Goal: Transaction & Acquisition: Purchase product/service

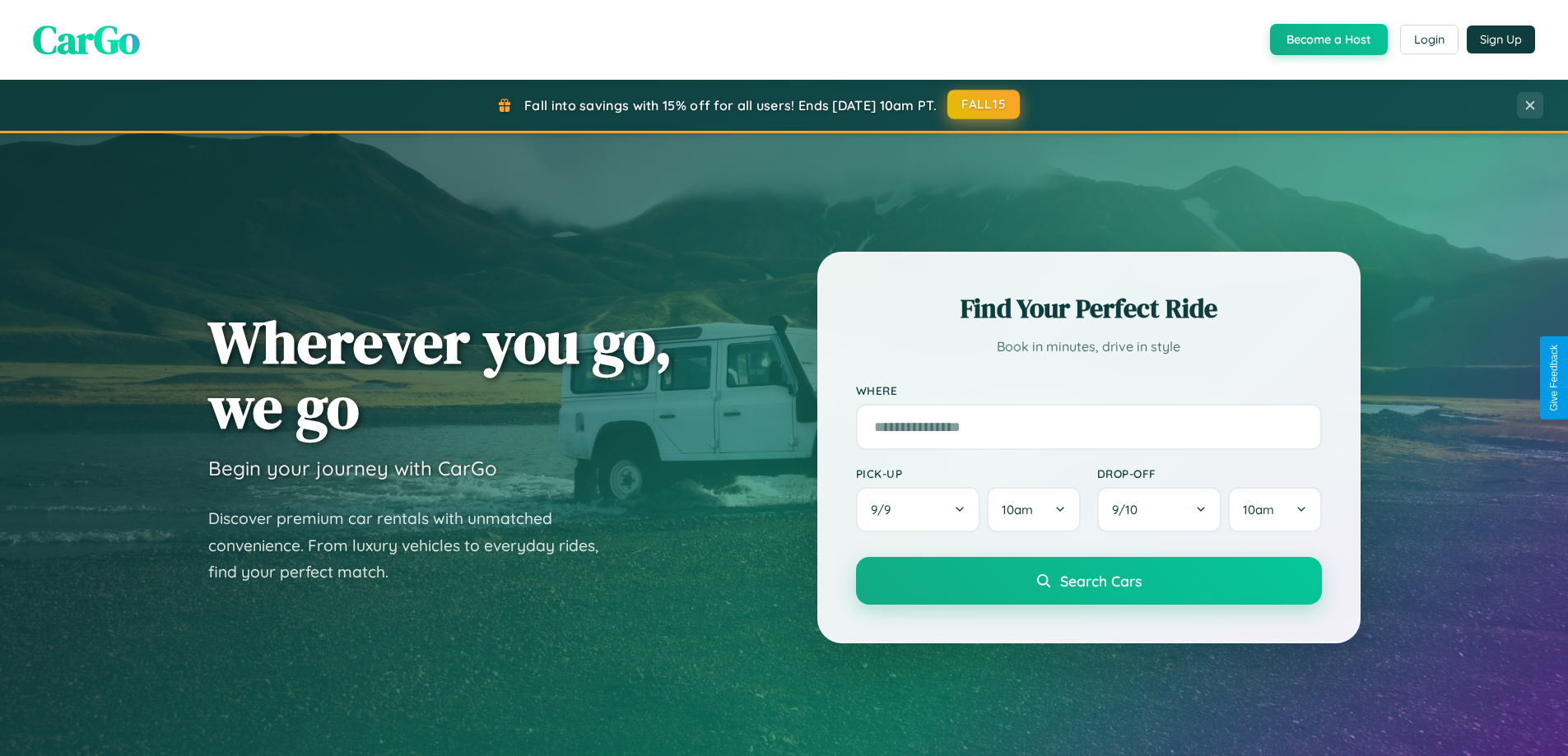
click at [984, 105] on button "FALL15" at bounding box center [983, 105] width 72 height 30
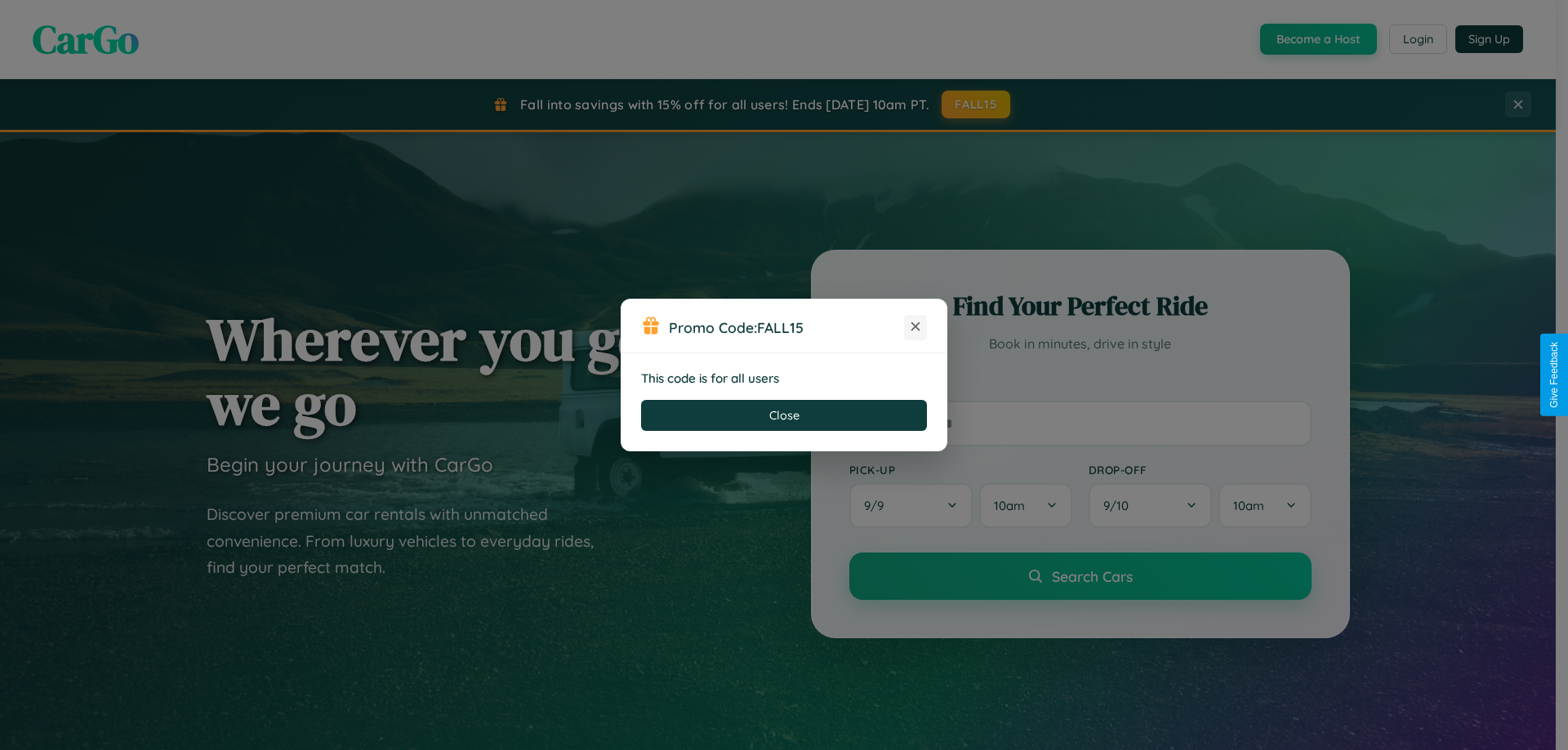
click at [915, 327] on icon at bounding box center [915, 326] width 16 height 16
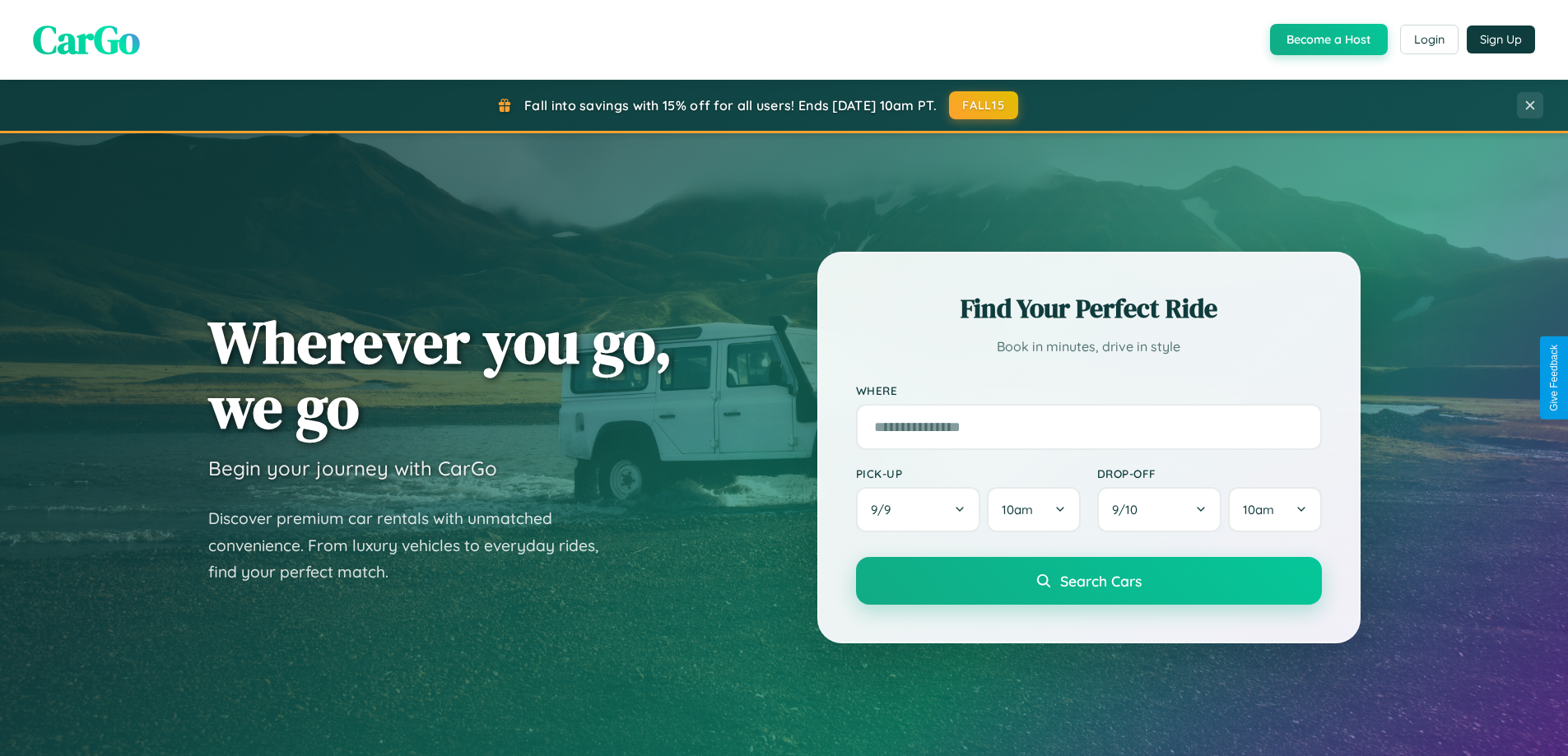
scroll to position [1133, 0]
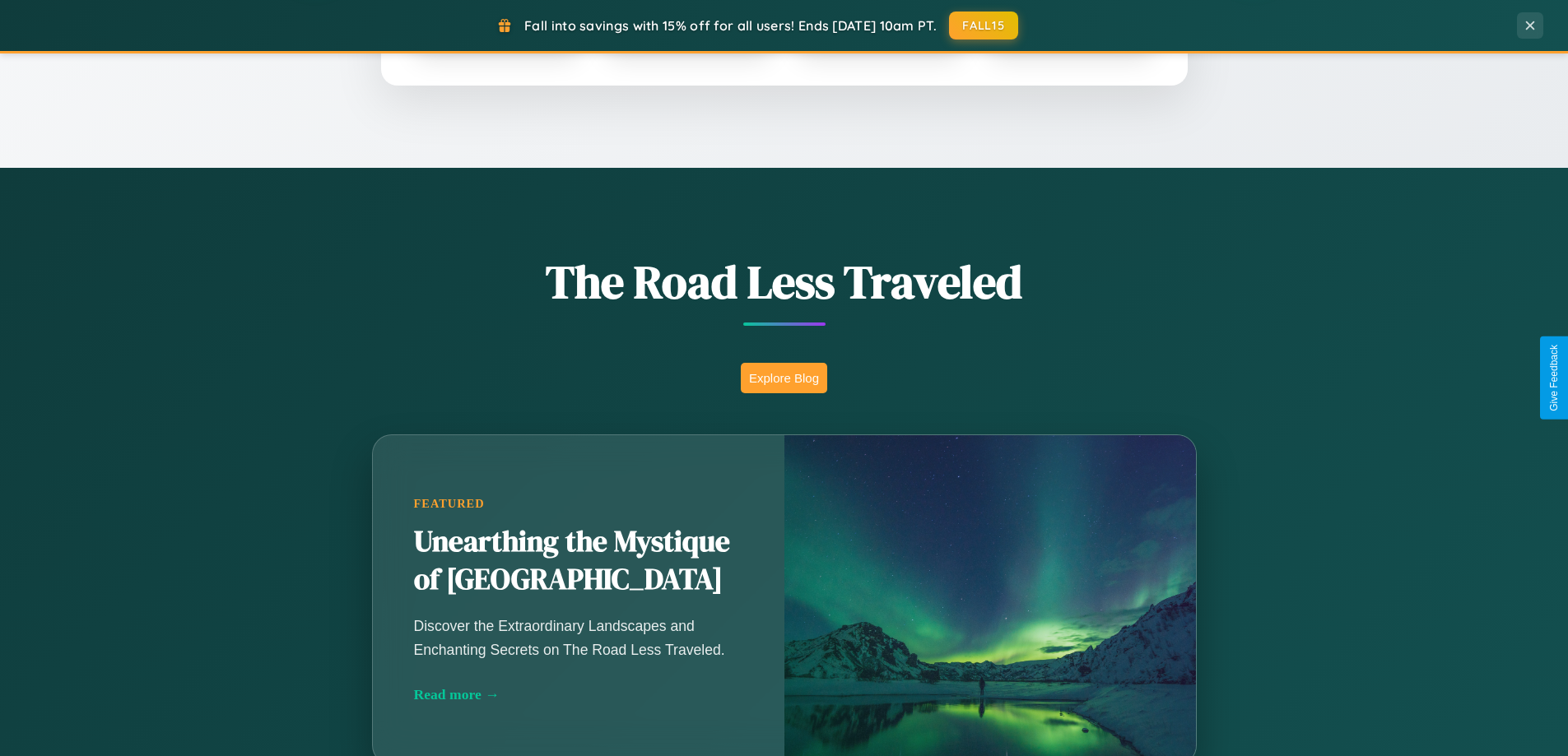
click at [784, 378] on button "Explore Blog" at bounding box center [784, 378] width 87 height 31
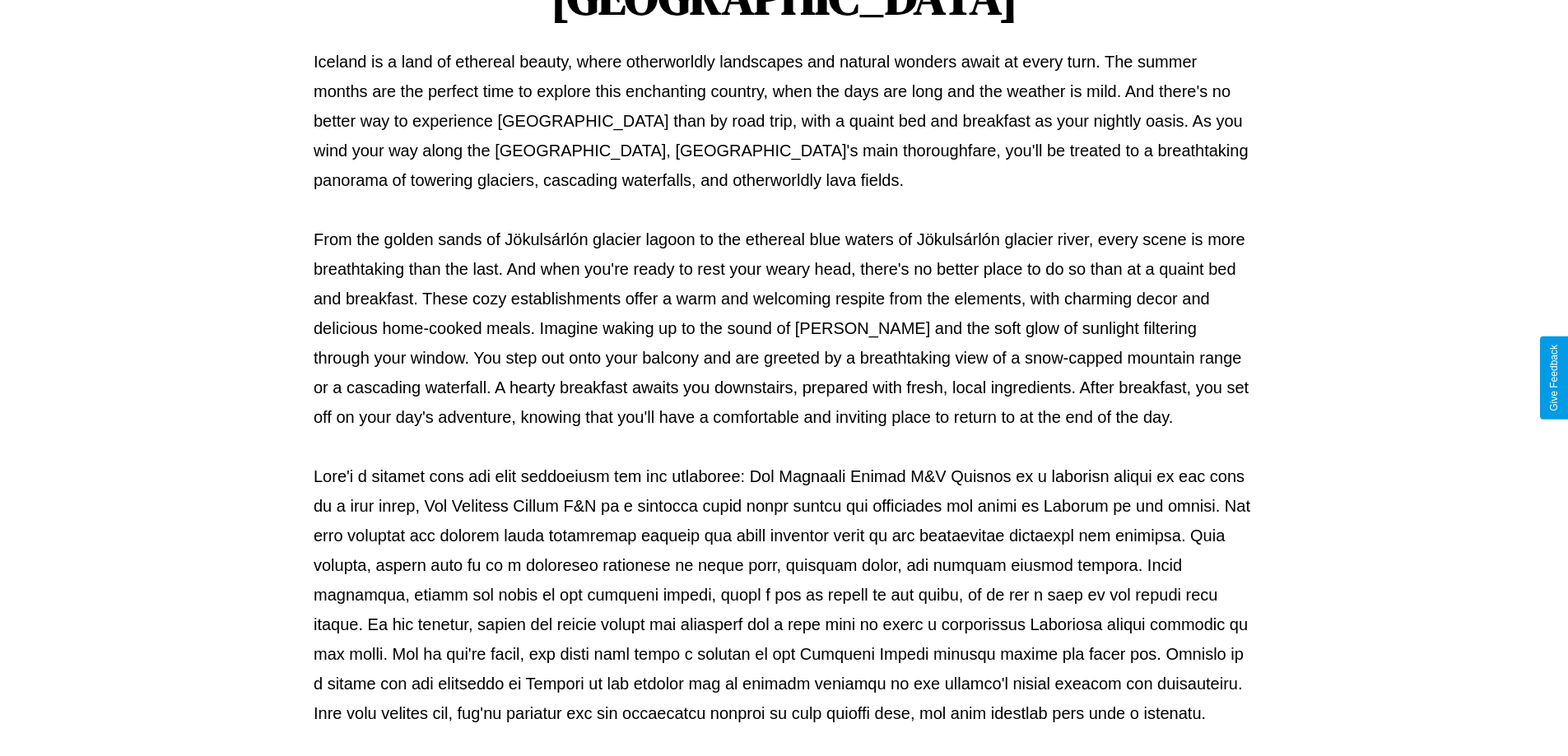
scroll to position [533, 0]
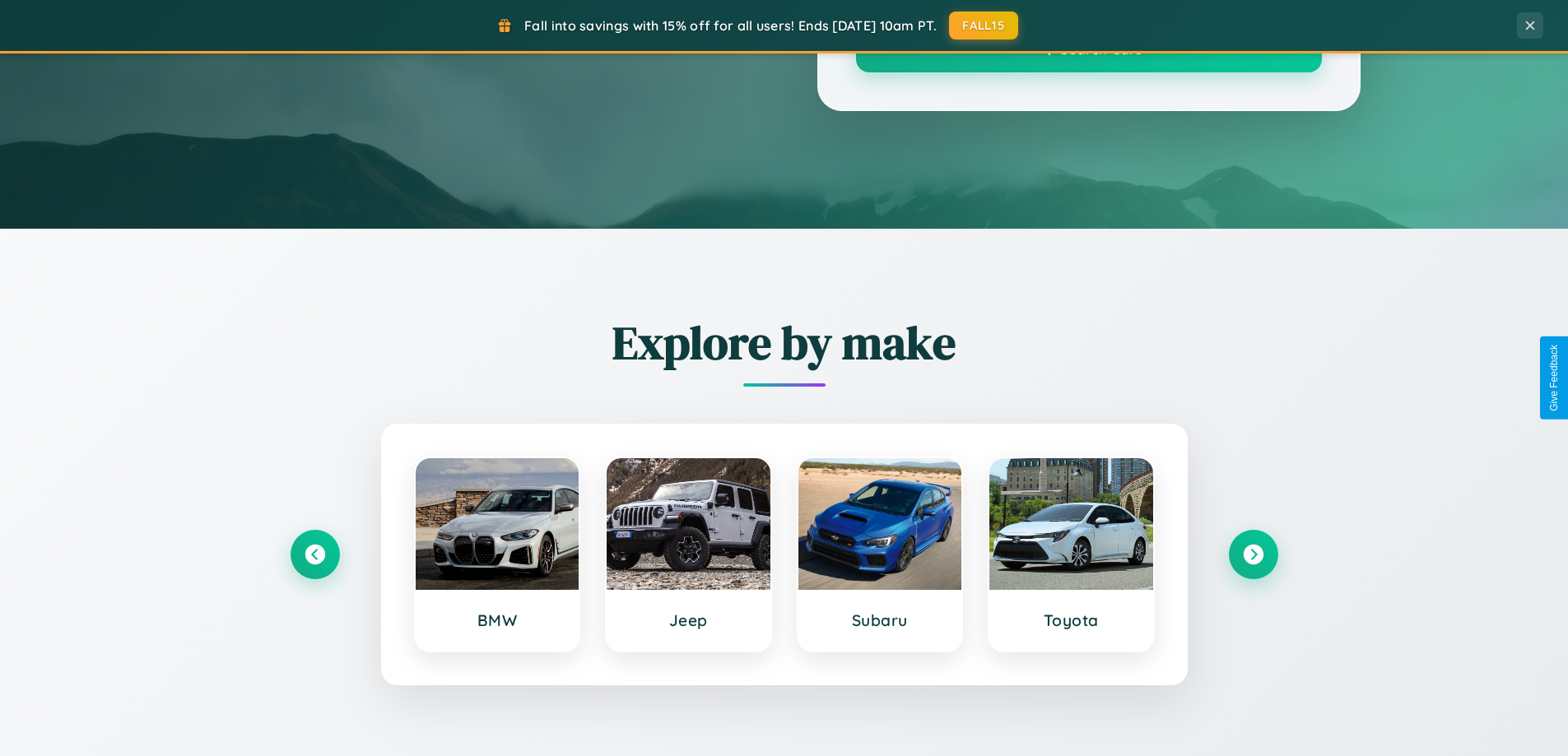
scroll to position [1133, 0]
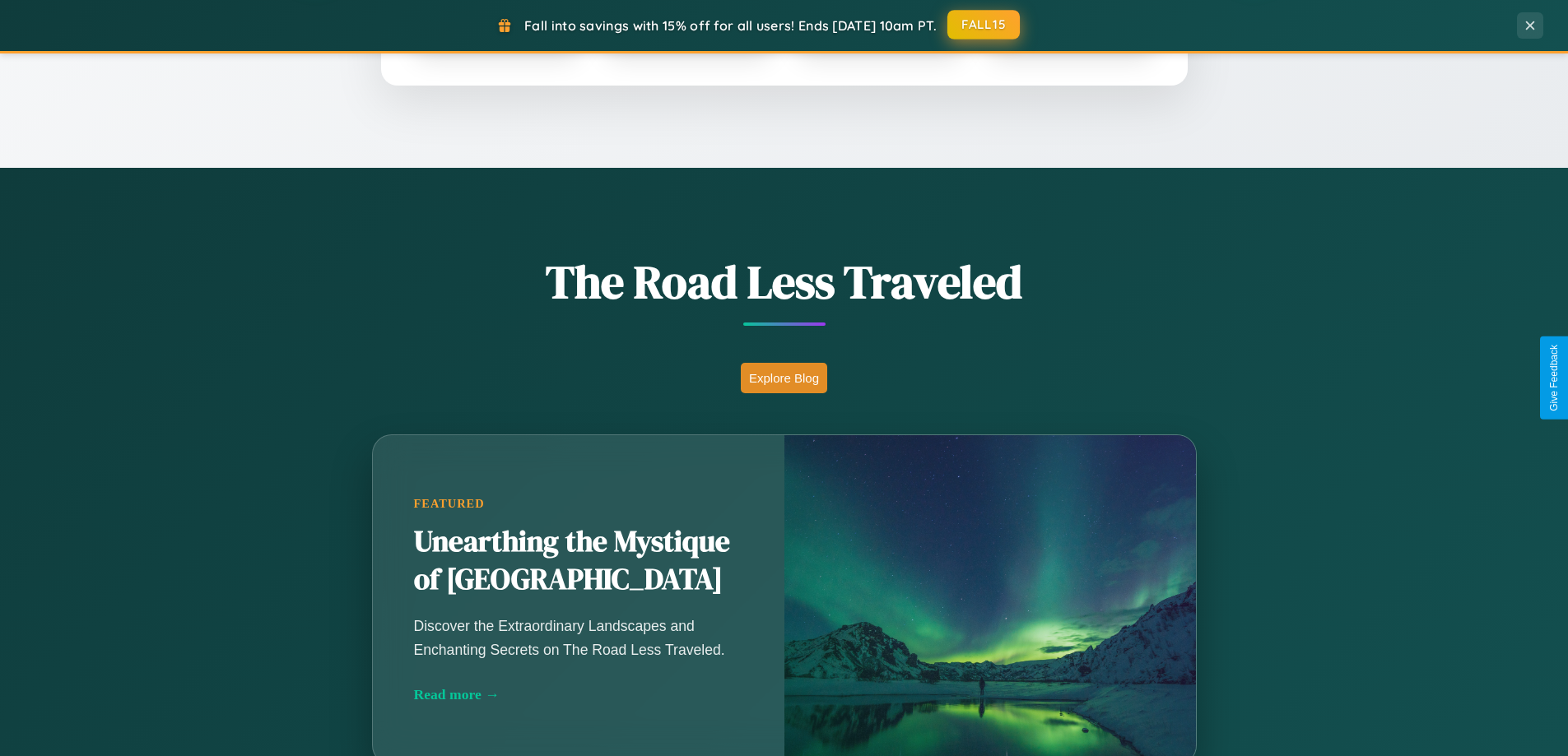
click at [984, 25] on button "FALL15" at bounding box center [983, 24] width 72 height 30
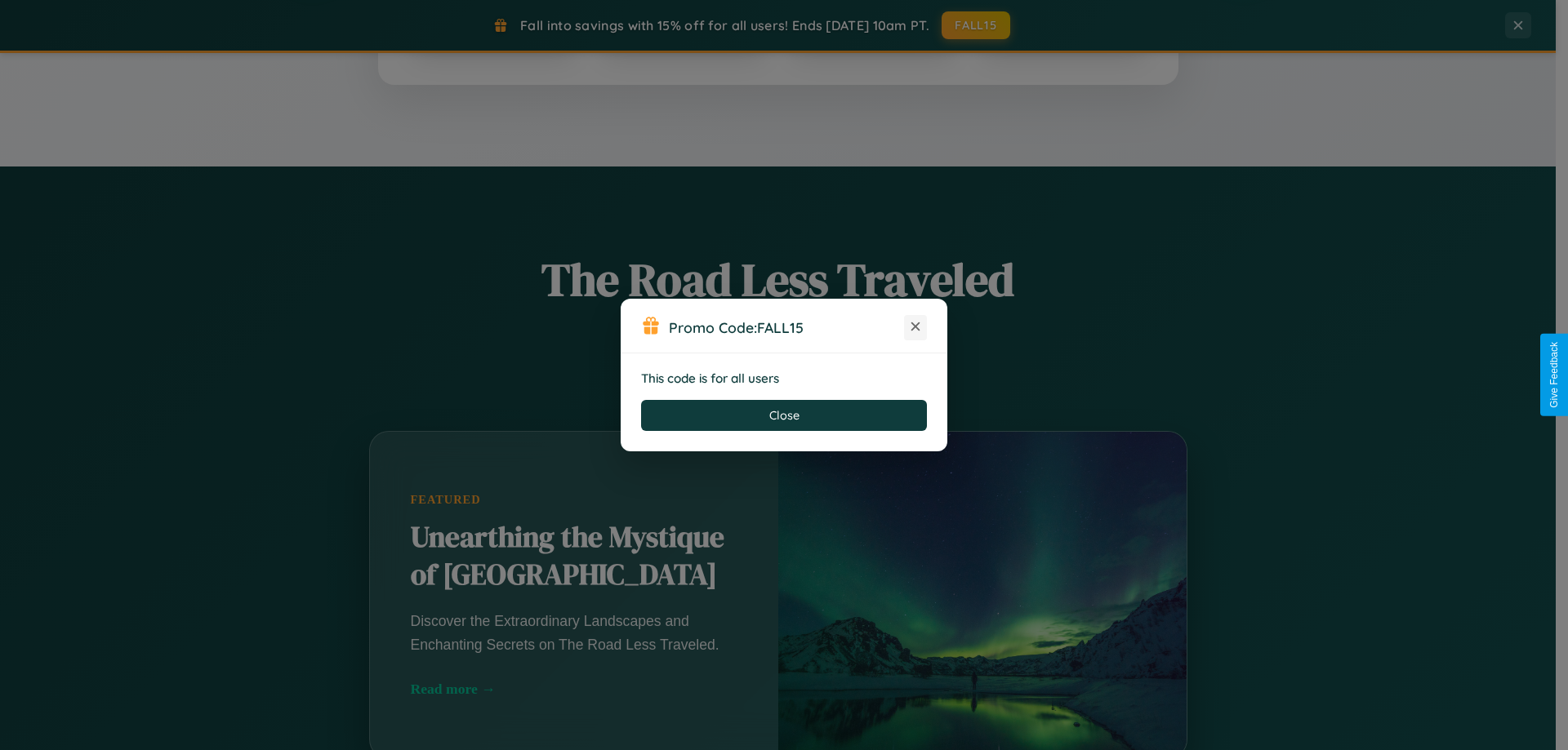
click at [915, 327] on icon at bounding box center [915, 326] width 16 height 16
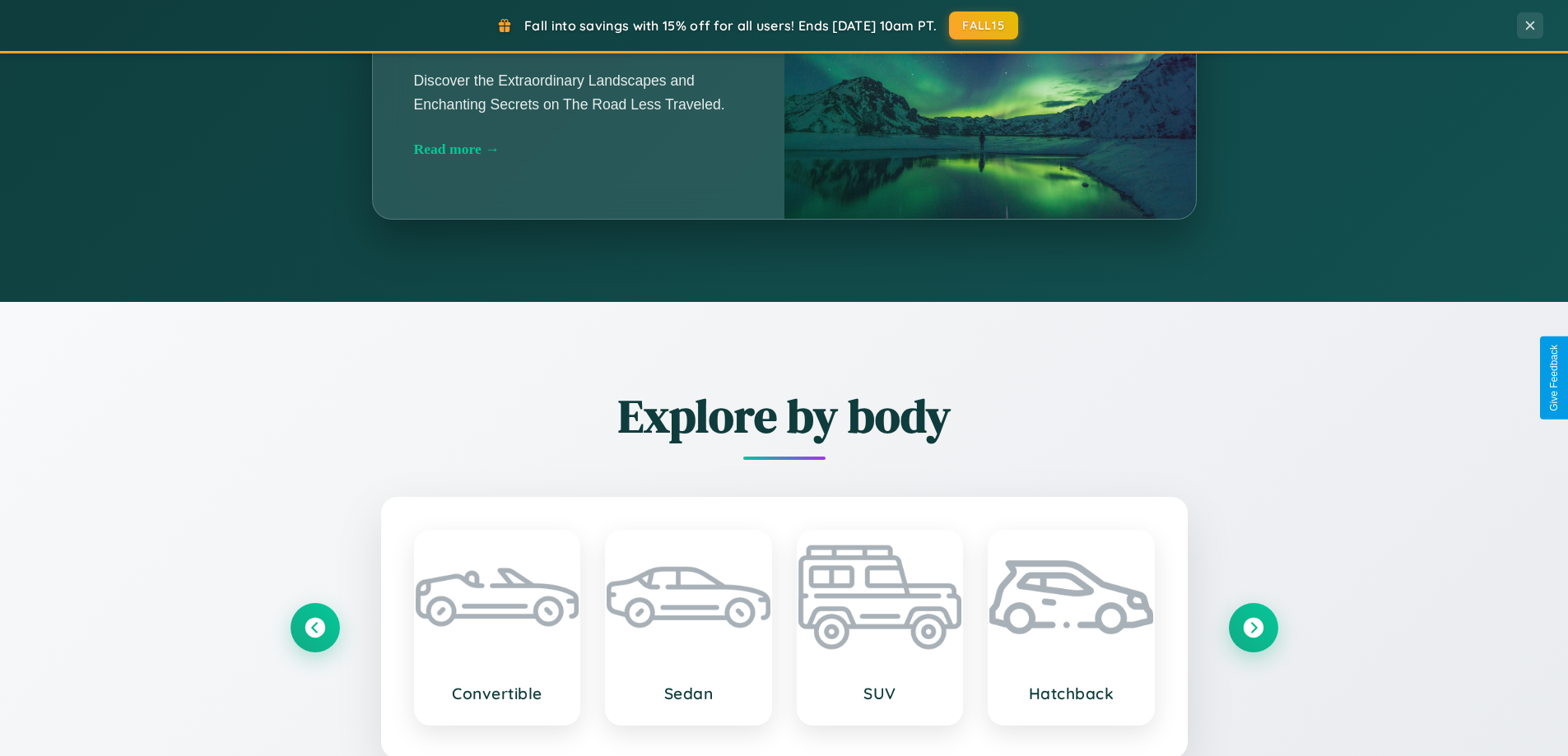
scroll to position [1928, 0]
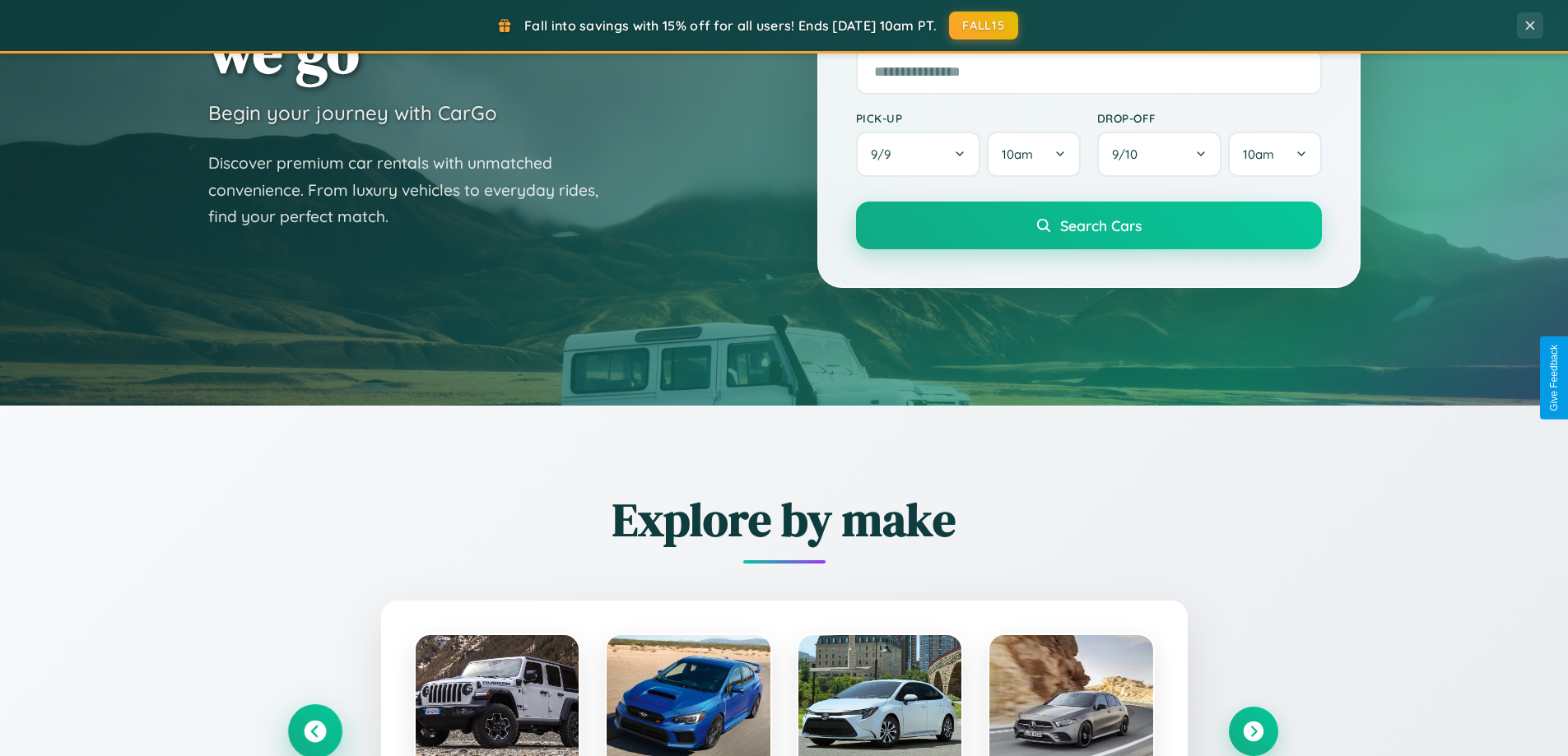
click at [315, 731] on icon at bounding box center [315, 732] width 23 height 23
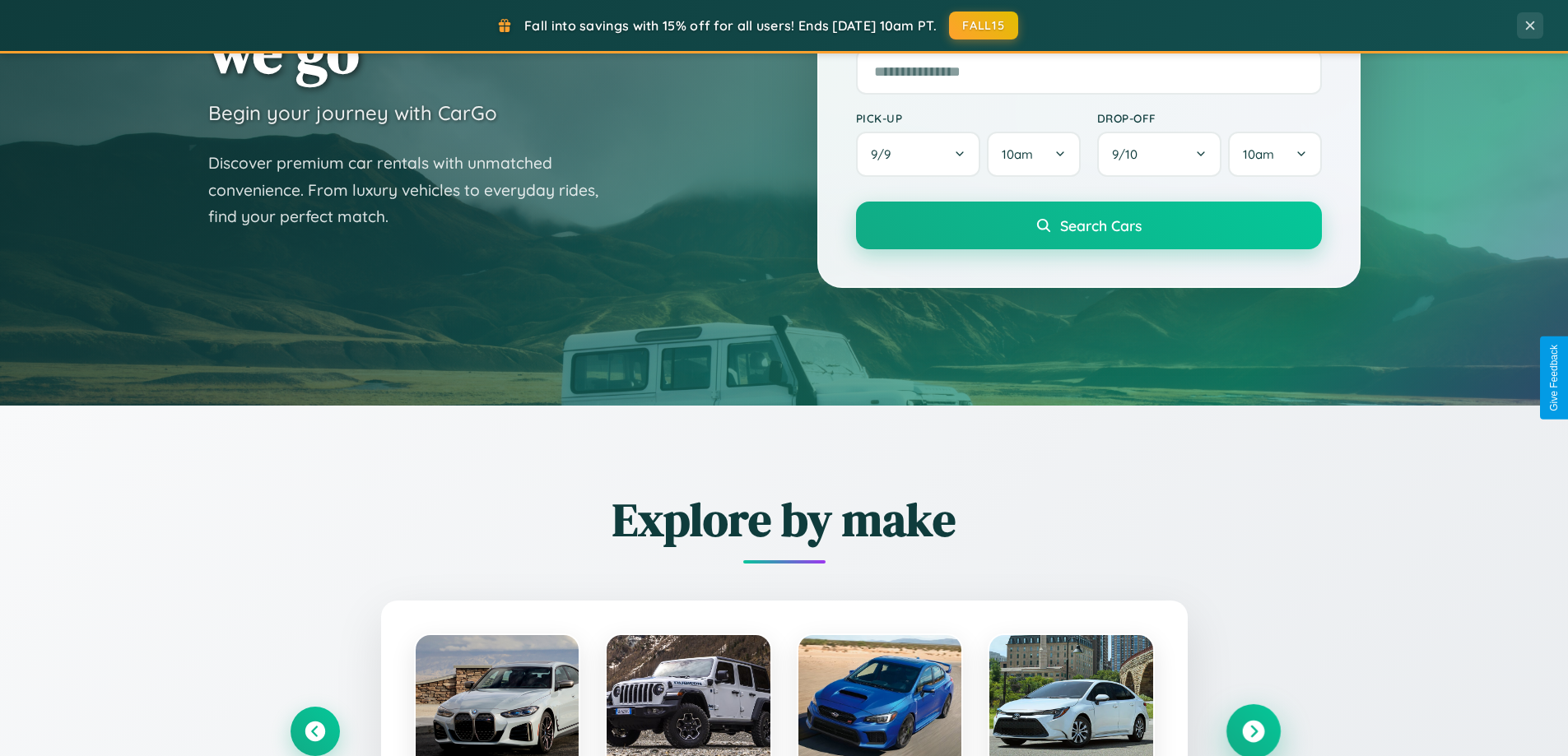
click at [1253, 731] on icon at bounding box center [1253, 732] width 23 height 23
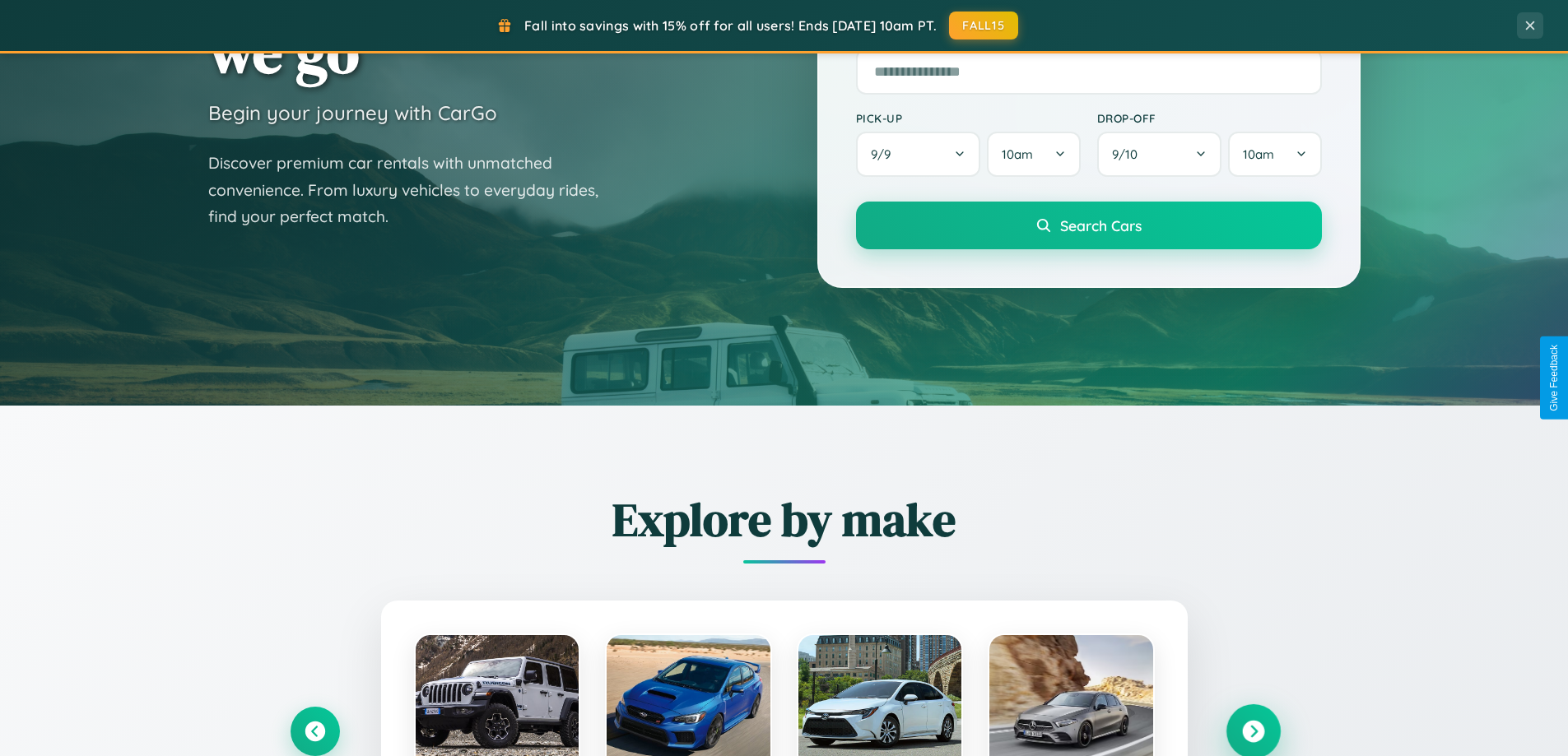
click at [1253, 730] on icon at bounding box center [1253, 732] width 23 height 23
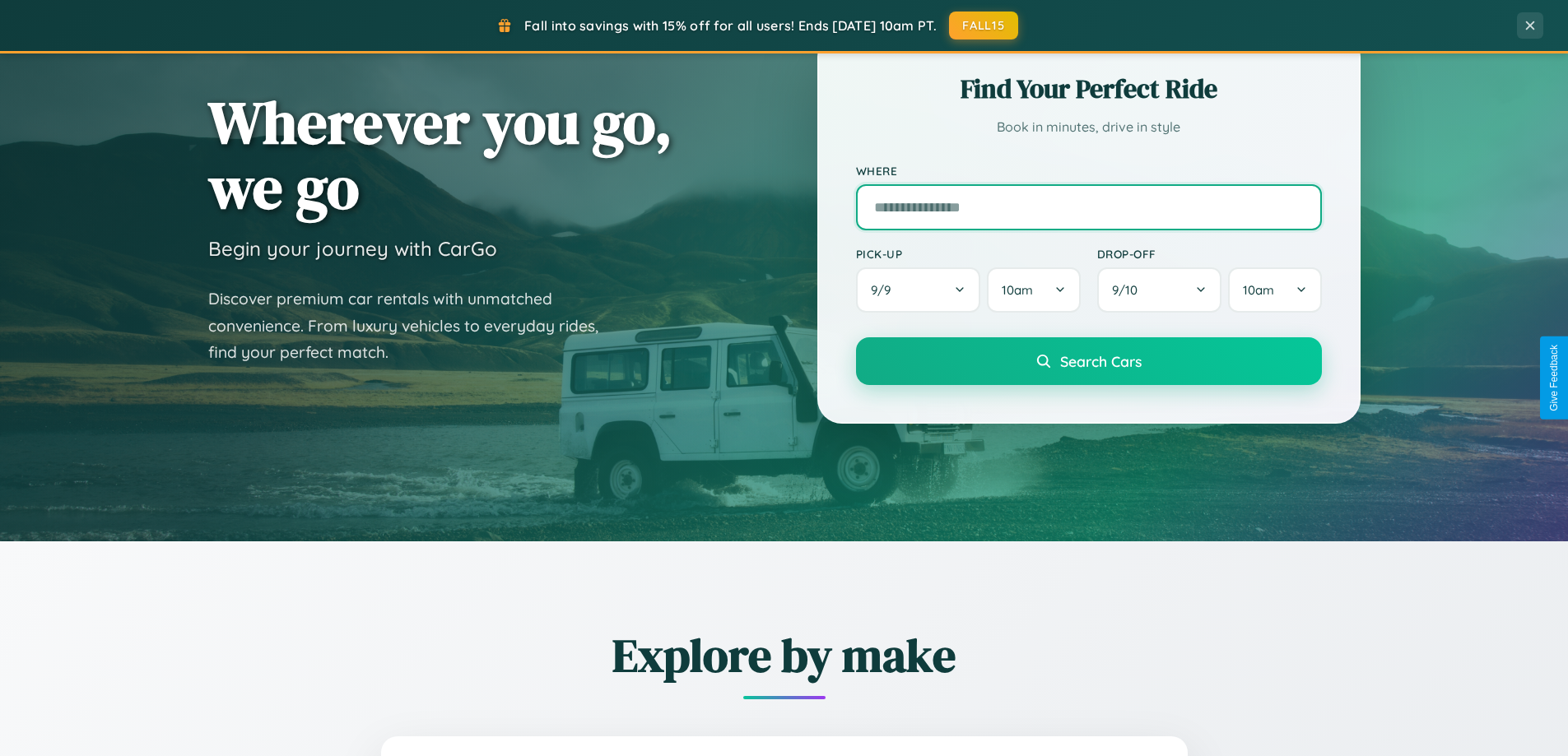
scroll to position [49, 0]
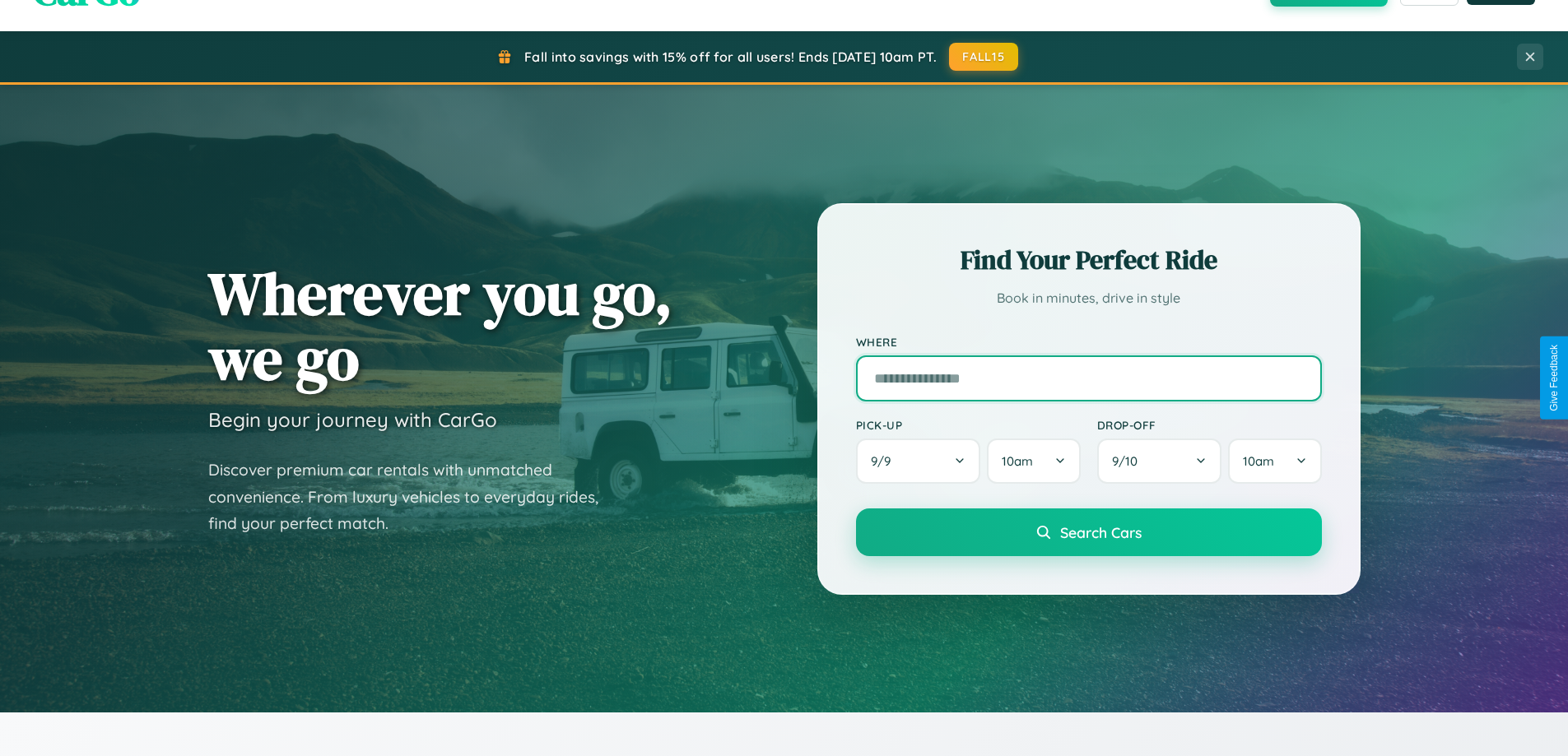
click at [1089, 378] on input "text" at bounding box center [1089, 378] width 466 height 46
type input "******"
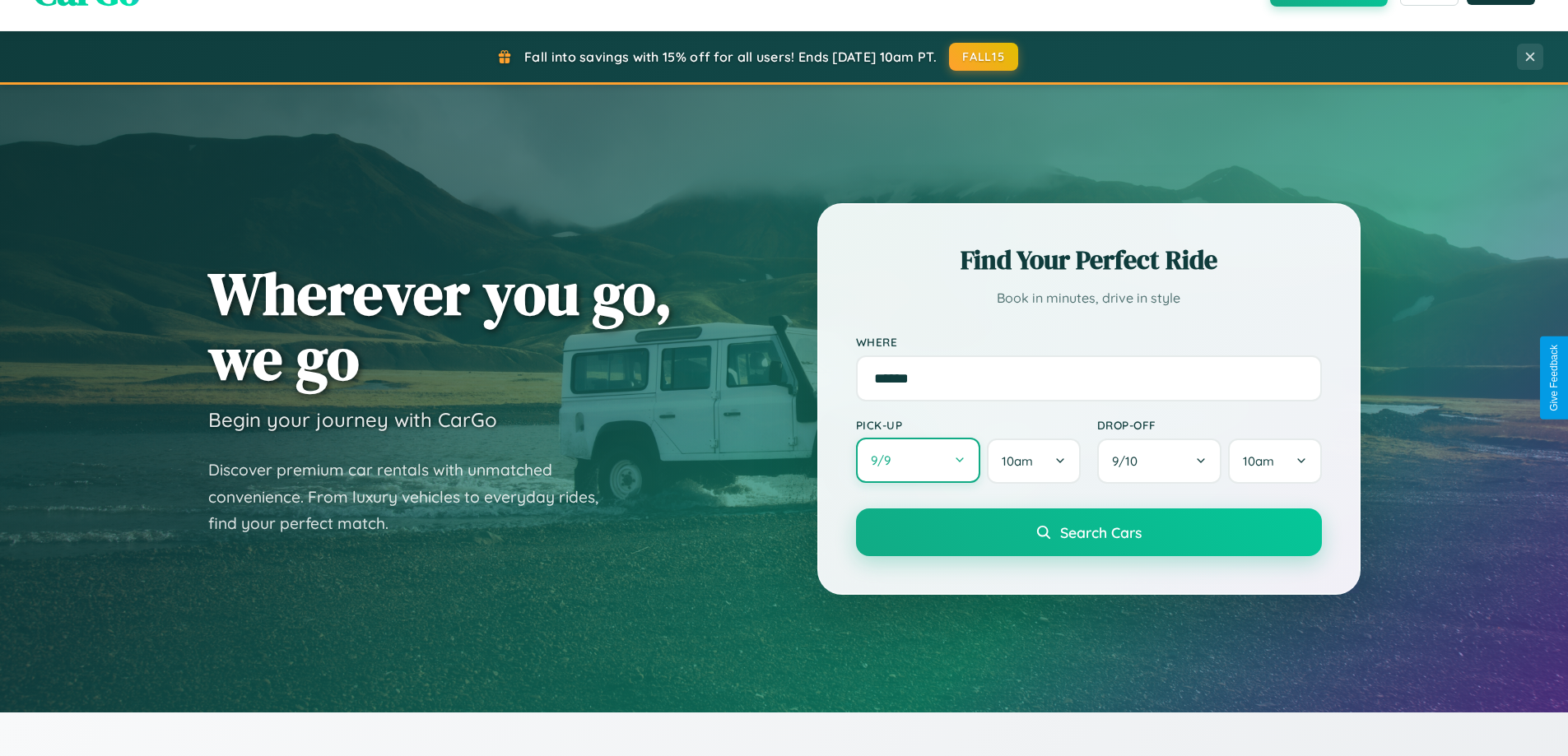
click at [917, 461] on button "9 / 9" at bounding box center [918, 460] width 125 height 45
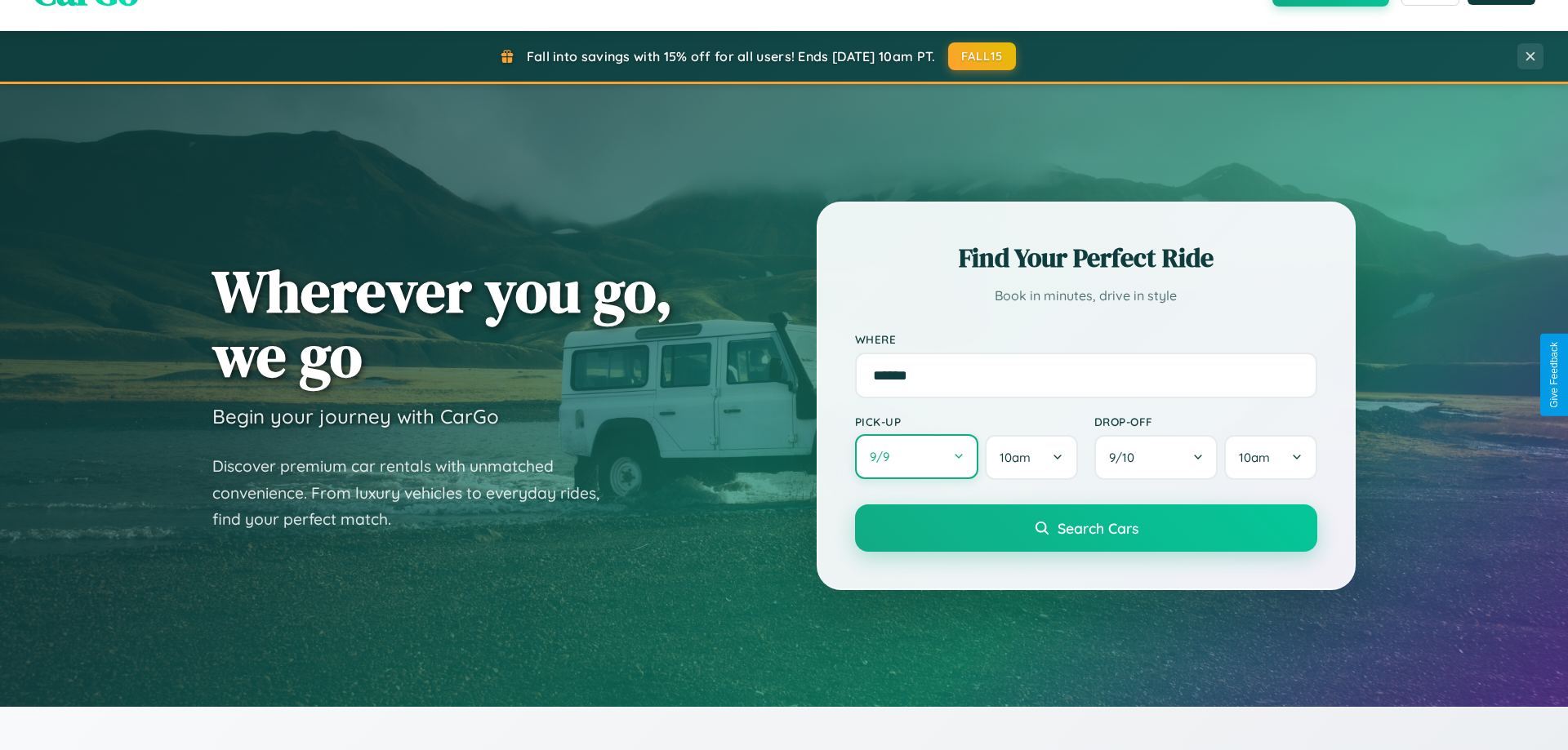
select select "*"
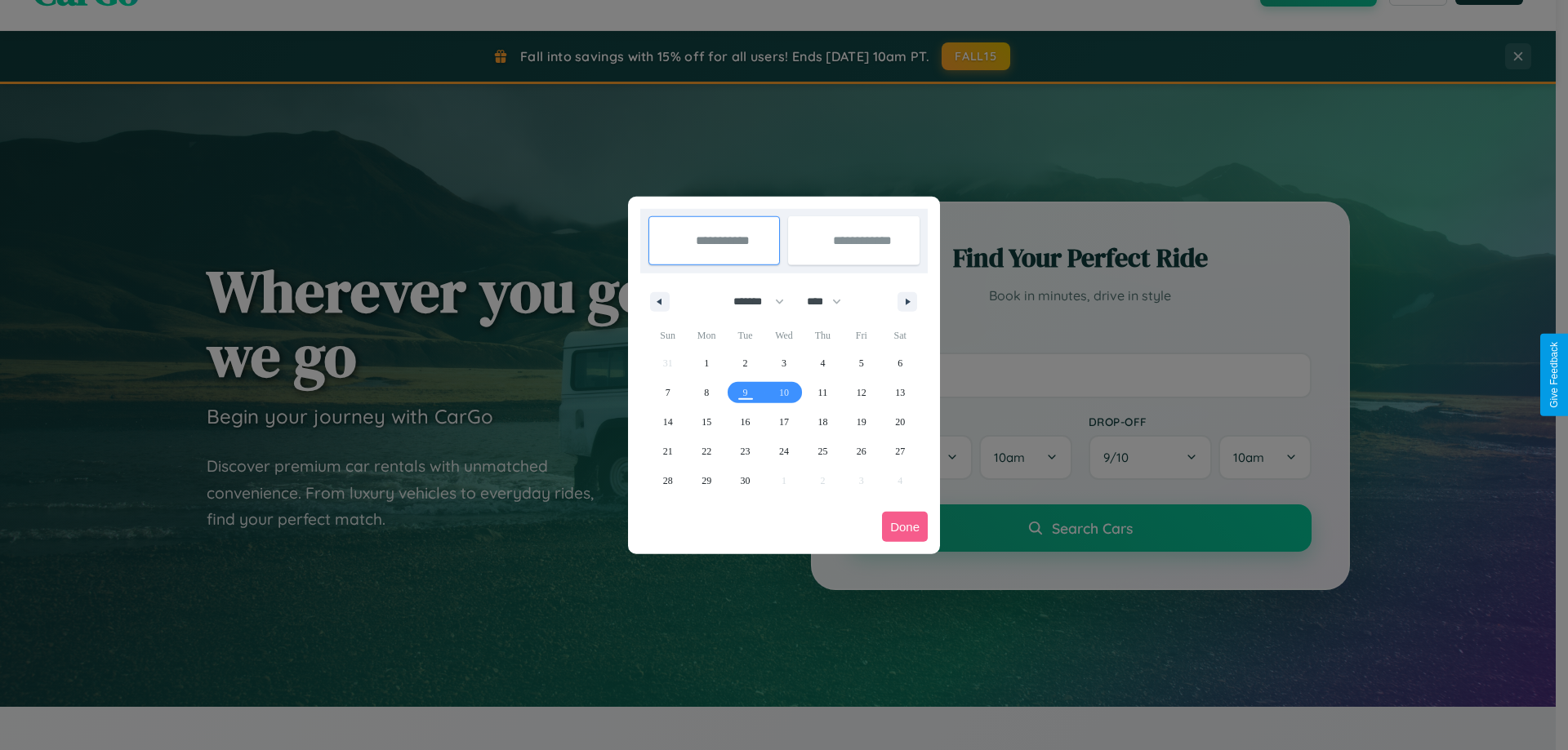
drag, startPoint x: 751, startPoint y: 301, endPoint x: 784, endPoint y: 327, distance: 42.0
click at [751, 301] on select "******* ******** ***** ***** *** **** **** ****** ********* ******* ******** **…" at bounding box center [756, 301] width 70 height 27
drag, startPoint x: 831, startPoint y: 301, endPoint x: 784, endPoint y: 327, distance: 53.7
click at [831, 301] on select "**** **** **** **** **** **** **** **** **** **** **** **** **** **** **** ****…" at bounding box center [822, 301] width 49 height 27
select select "****"
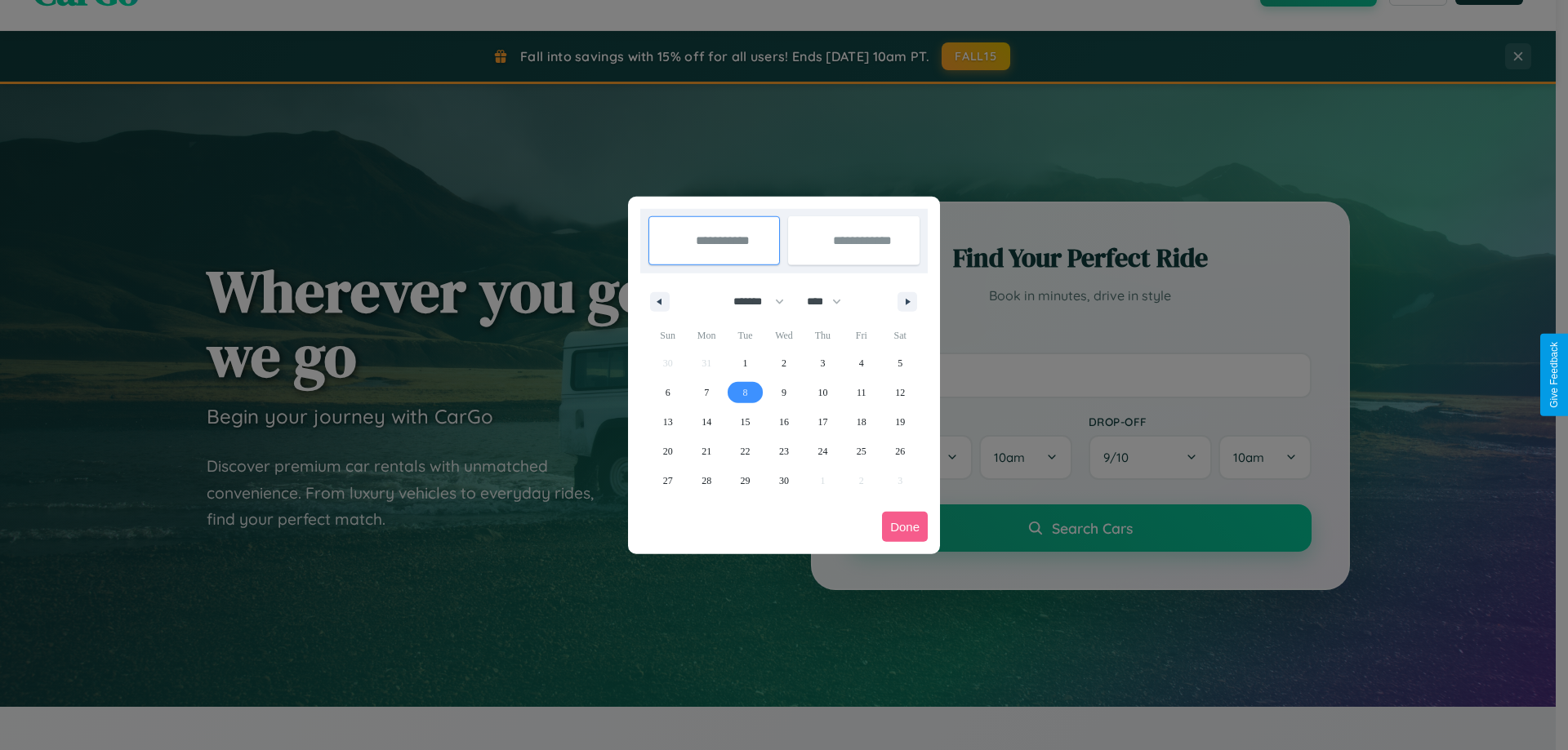
click at [745, 392] on span "8" at bounding box center [745, 392] width 4 height 29
type input "**********"
click at [667, 421] on span "13" at bounding box center [668, 422] width 10 height 29
type input "**********"
click at [905, 527] on button "Done" at bounding box center [905, 527] width 46 height 30
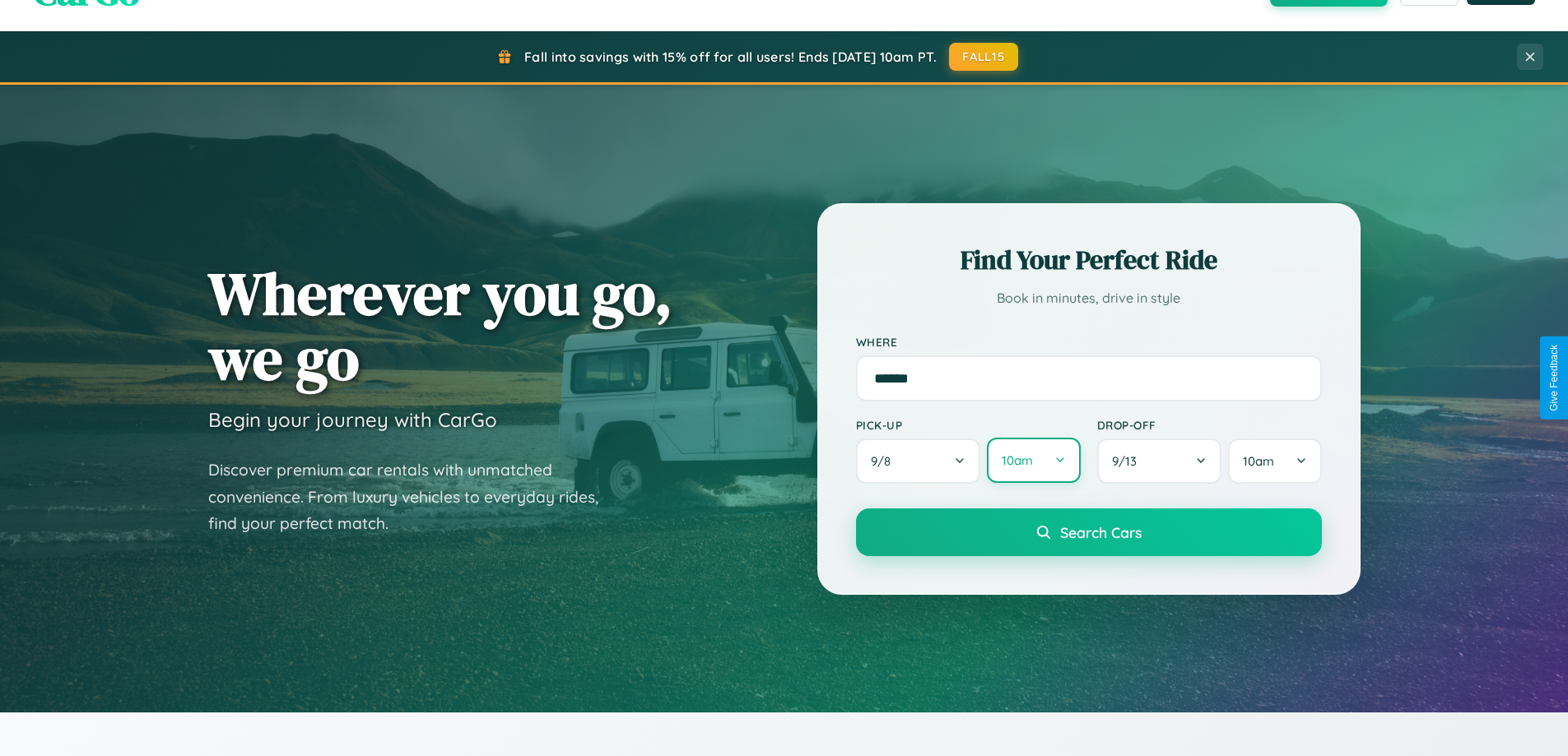
click at [1033, 461] on button "10am" at bounding box center [1033, 460] width 93 height 45
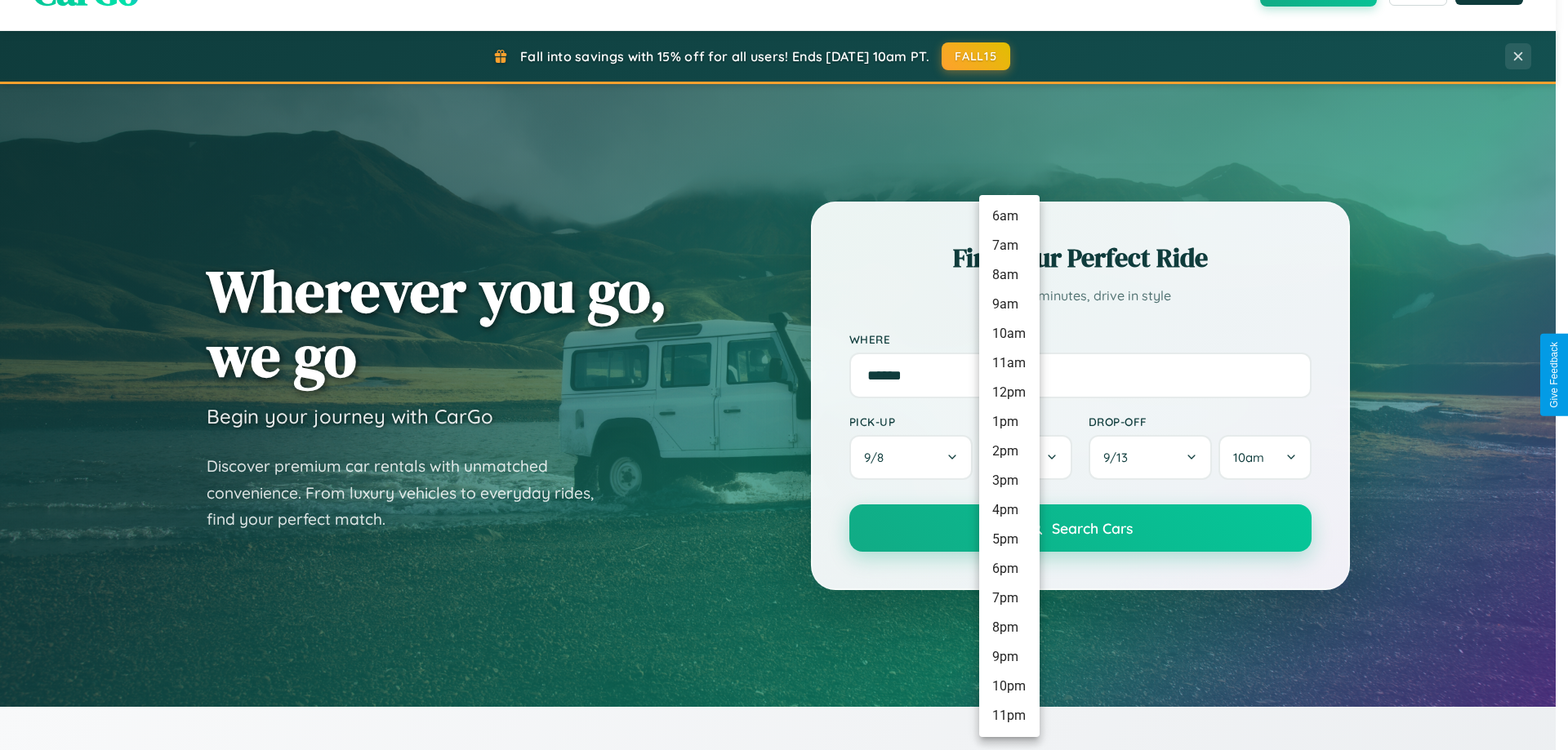
click at [1008, 481] on li "3pm" at bounding box center [1009, 481] width 61 height 29
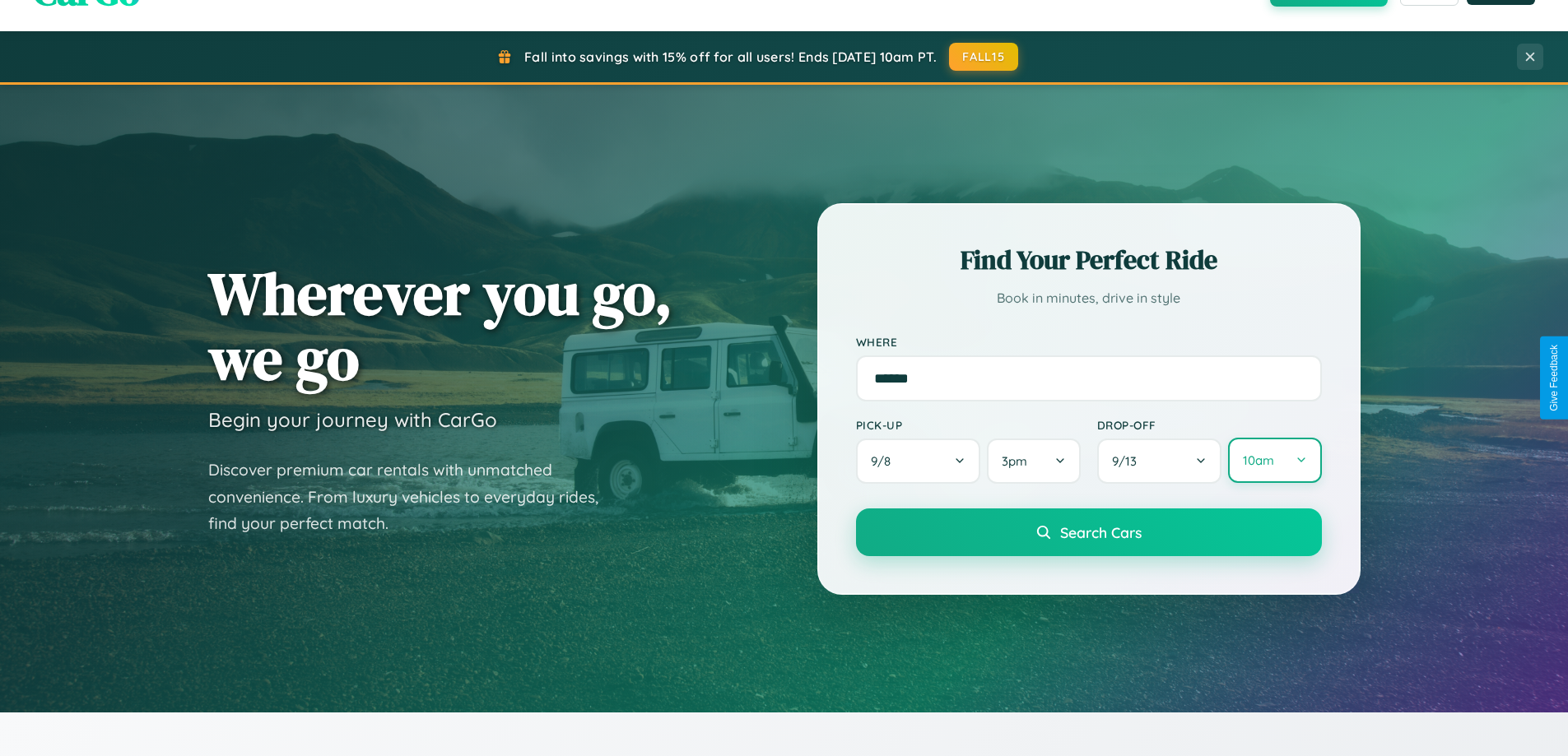
click at [1274, 461] on button "10am" at bounding box center [1274, 460] width 93 height 45
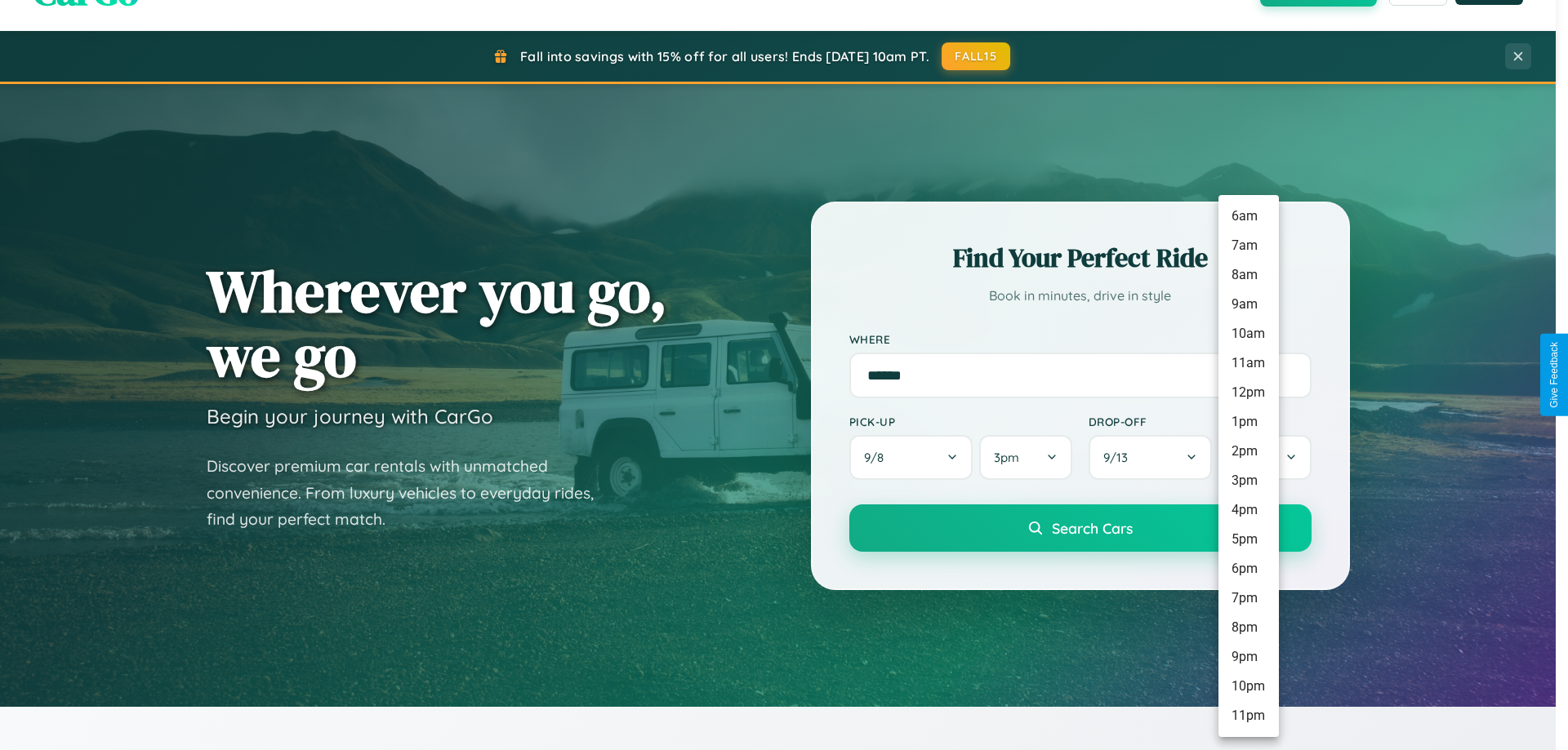
click at [1248, 305] on li "9am" at bounding box center [1249, 304] width 61 height 29
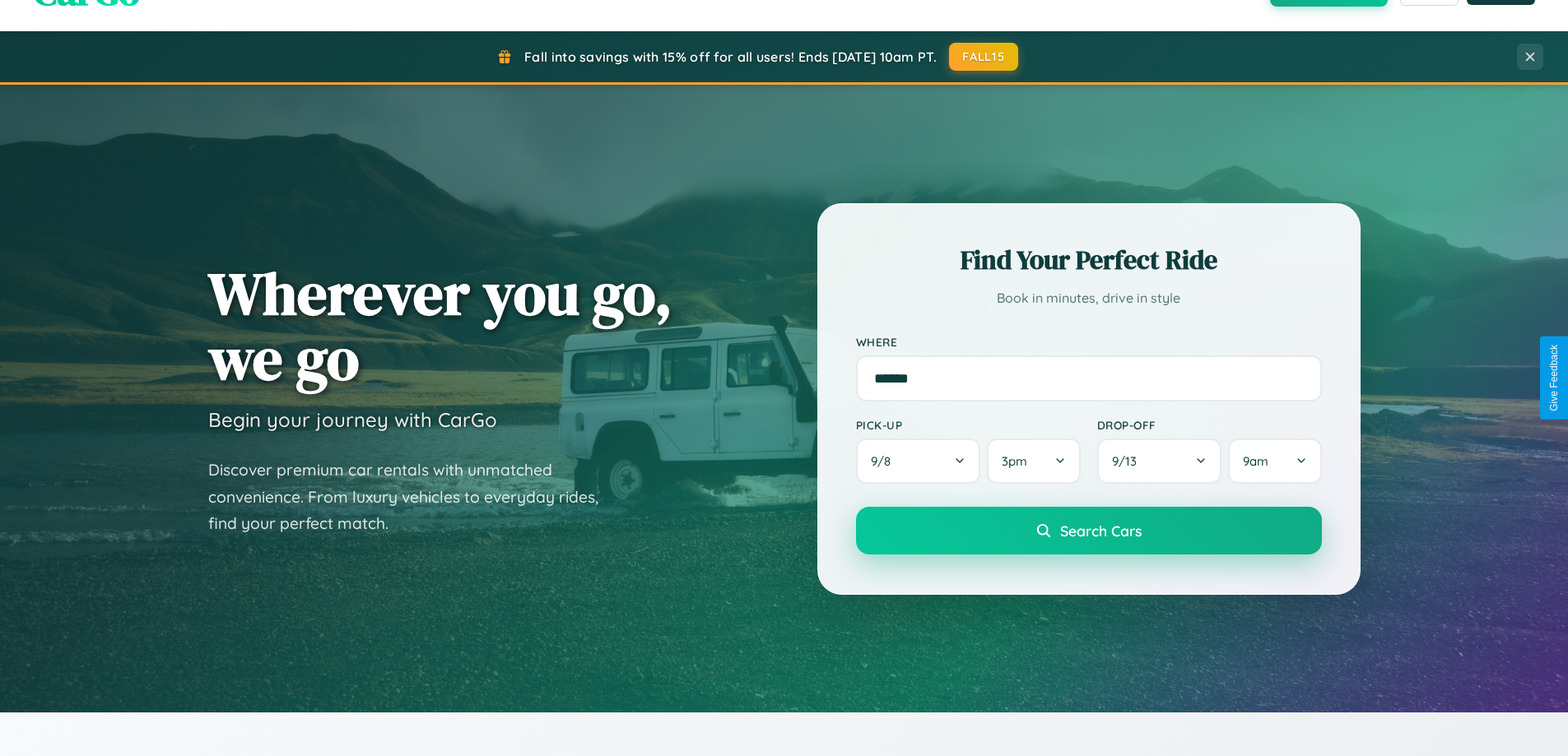
click at [1089, 533] on span "Search Cars" at bounding box center [1101, 531] width 81 height 18
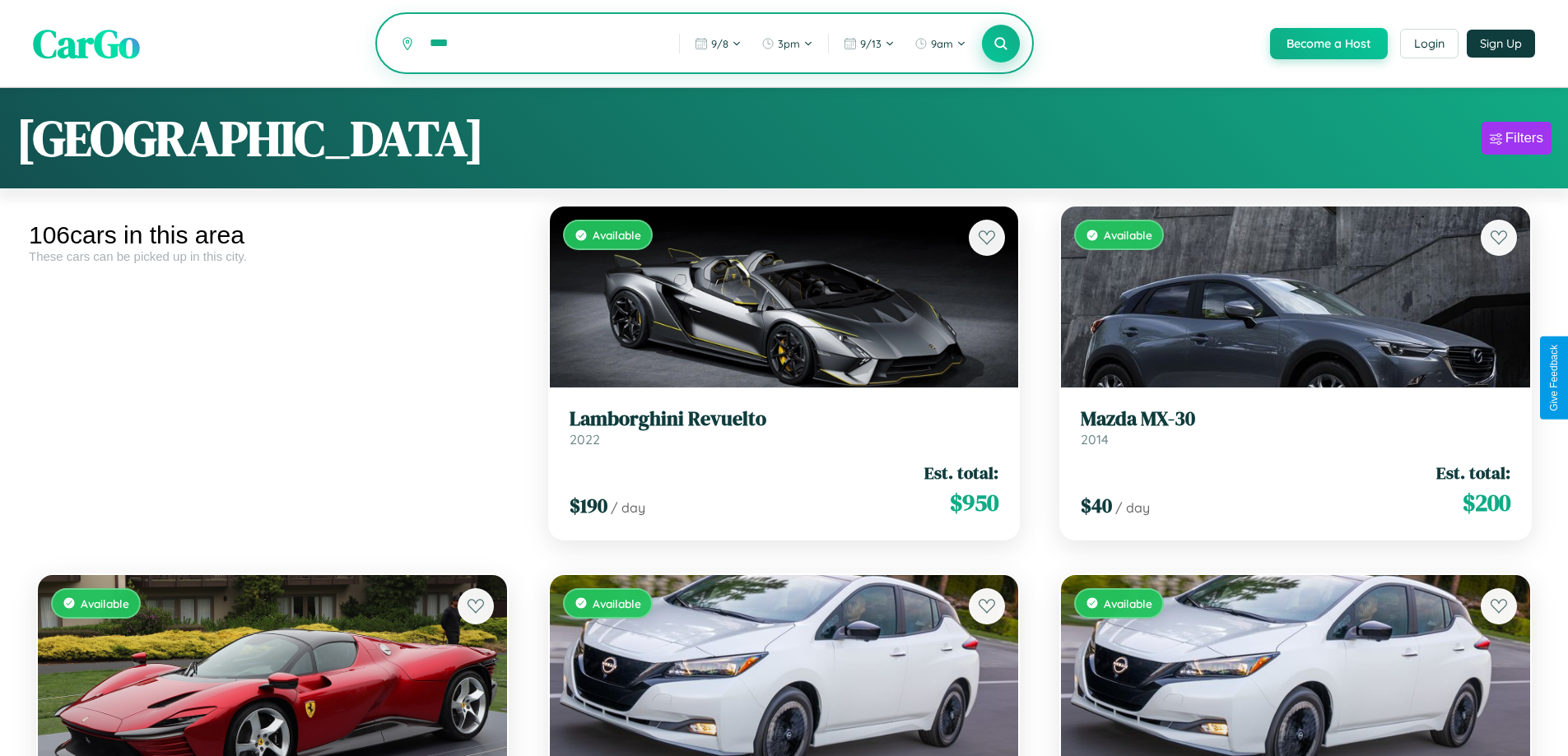
type input "****"
click at [1000, 44] on icon at bounding box center [1001, 42] width 15 height 15
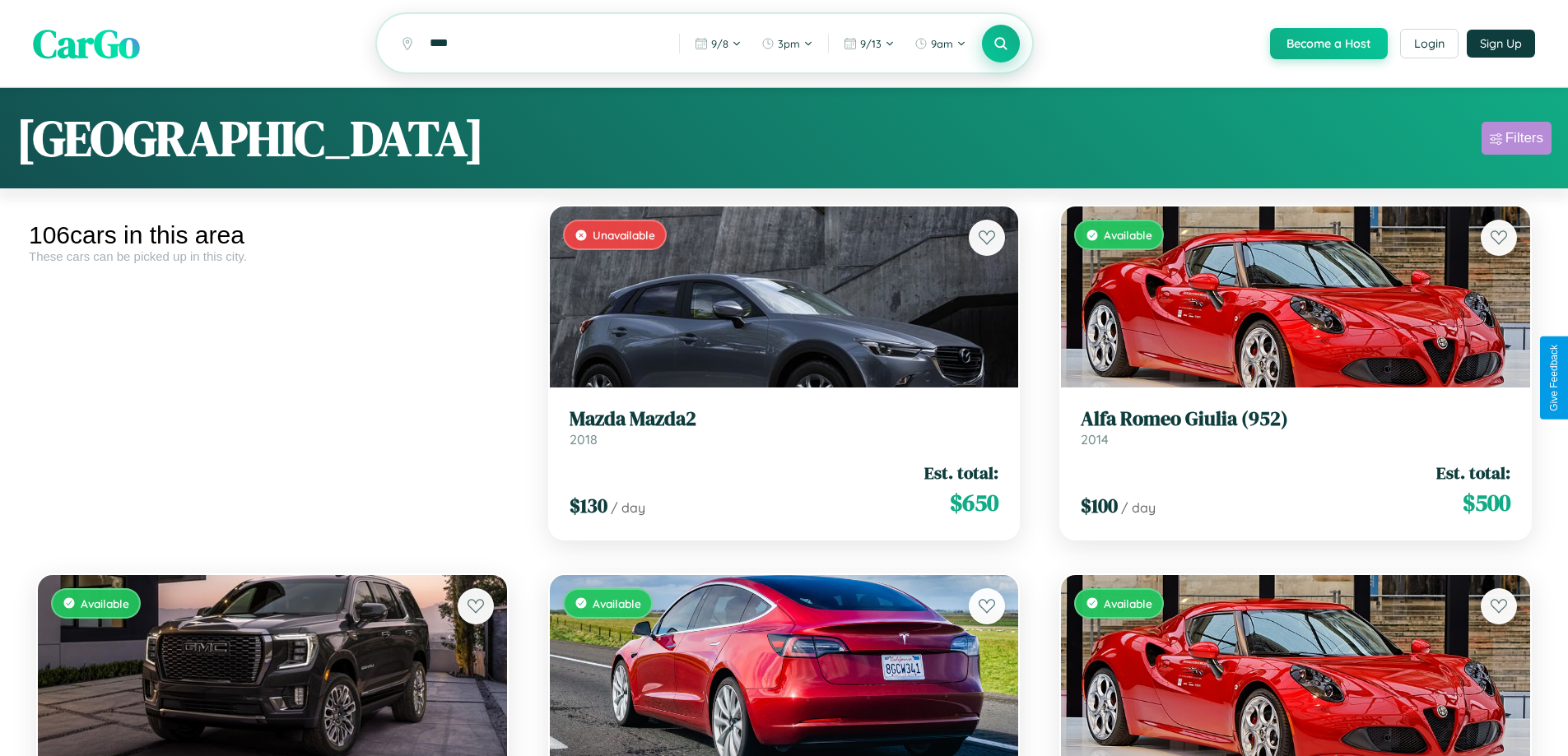
click at [1517, 141] on div "Filters" at bounding box center [1525, 138] width 38 height 16
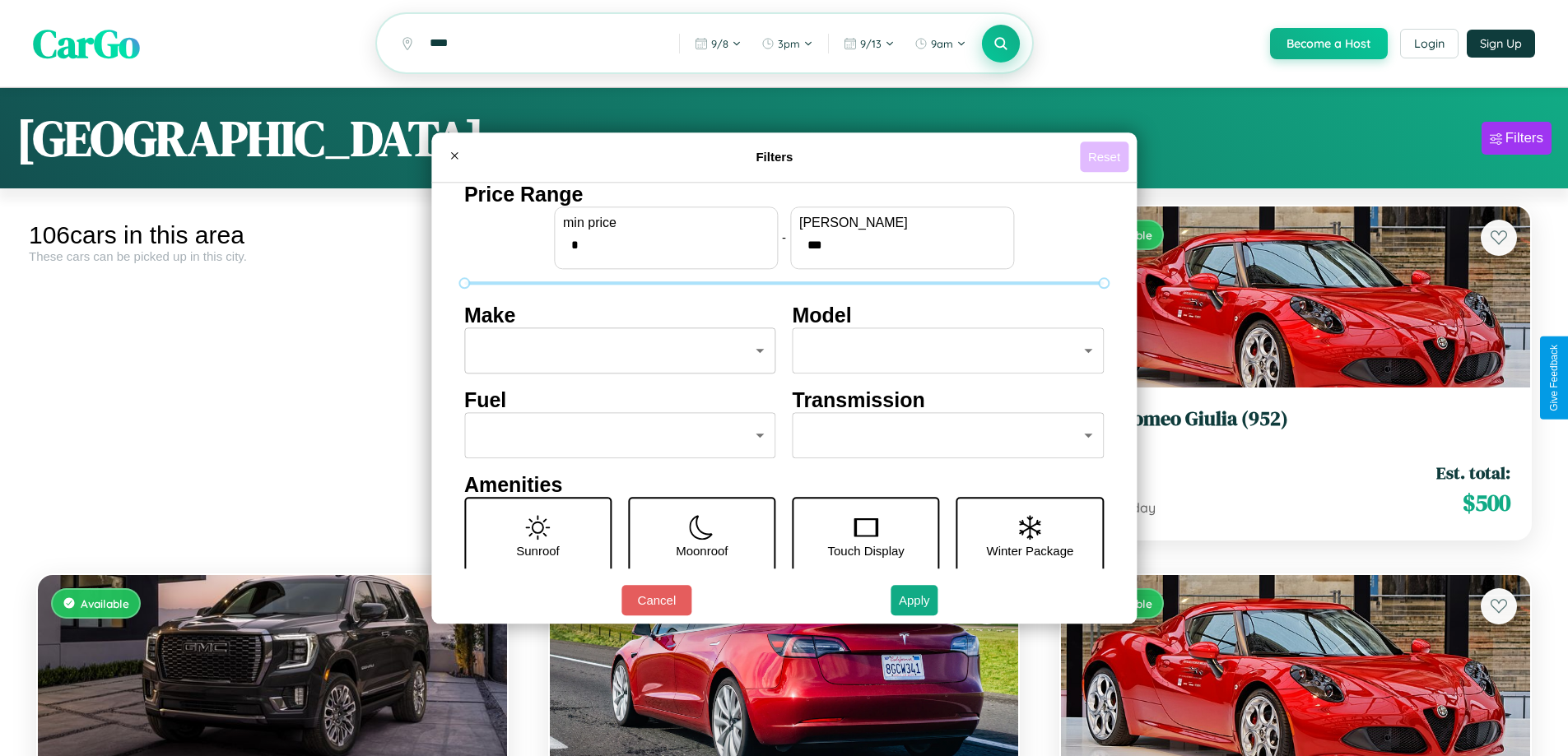
click at [1107, 157] on button "Reset" at bounding box center [1104, 157] width 49 height 31
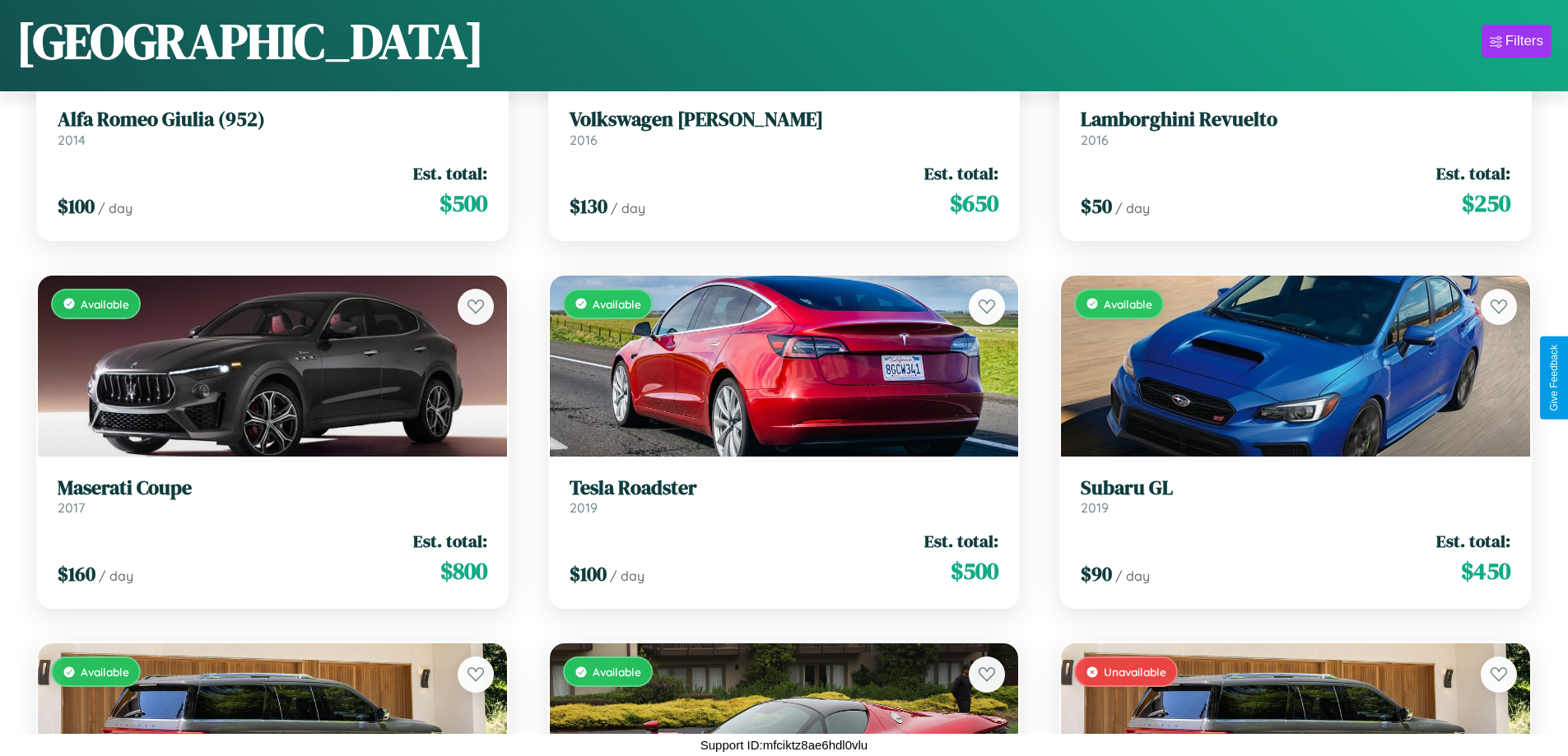
scroll to position [9077, 0]
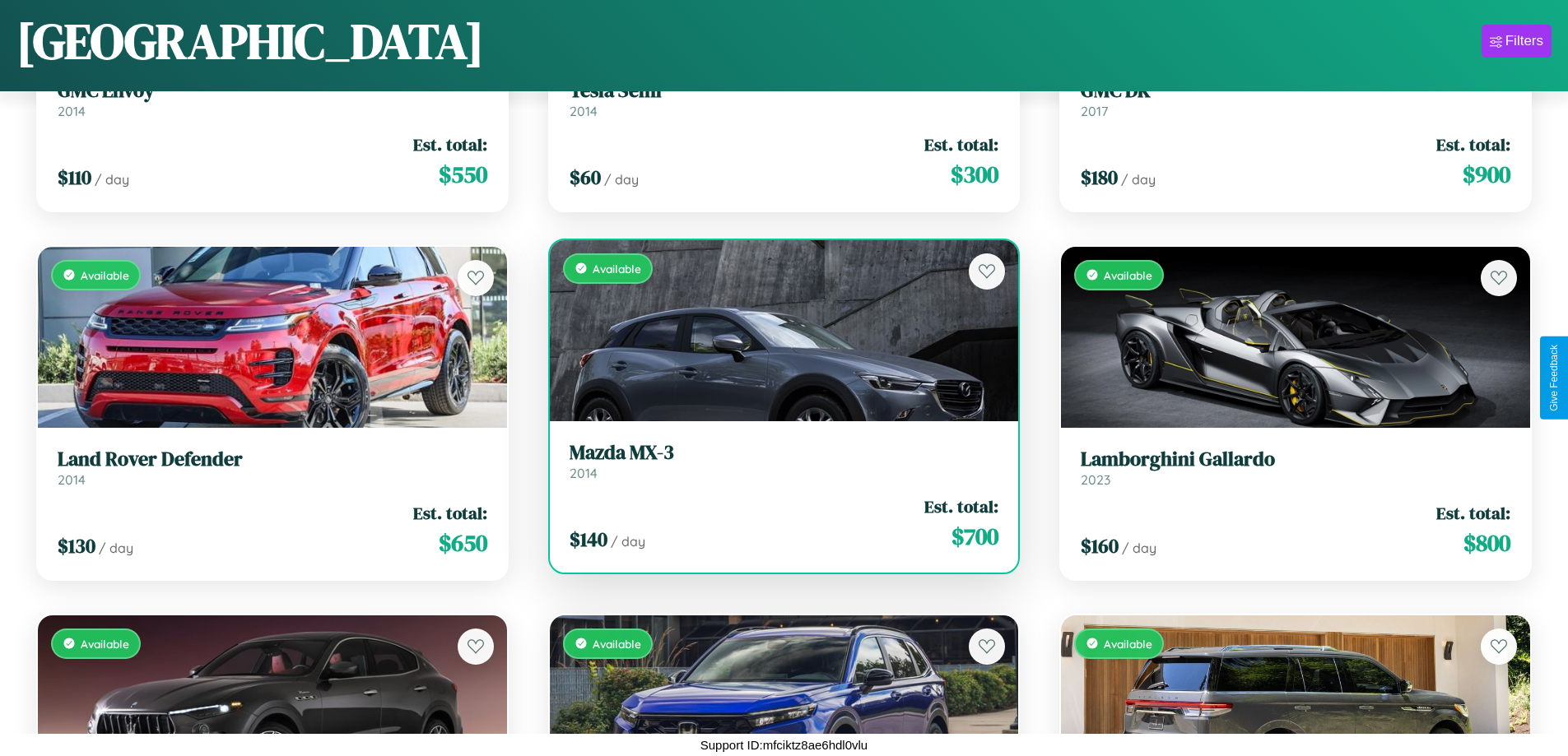
click at [777, 468] on link "Mazda MX-3 2014" at bounding box center [784, 461] width 430 height 41
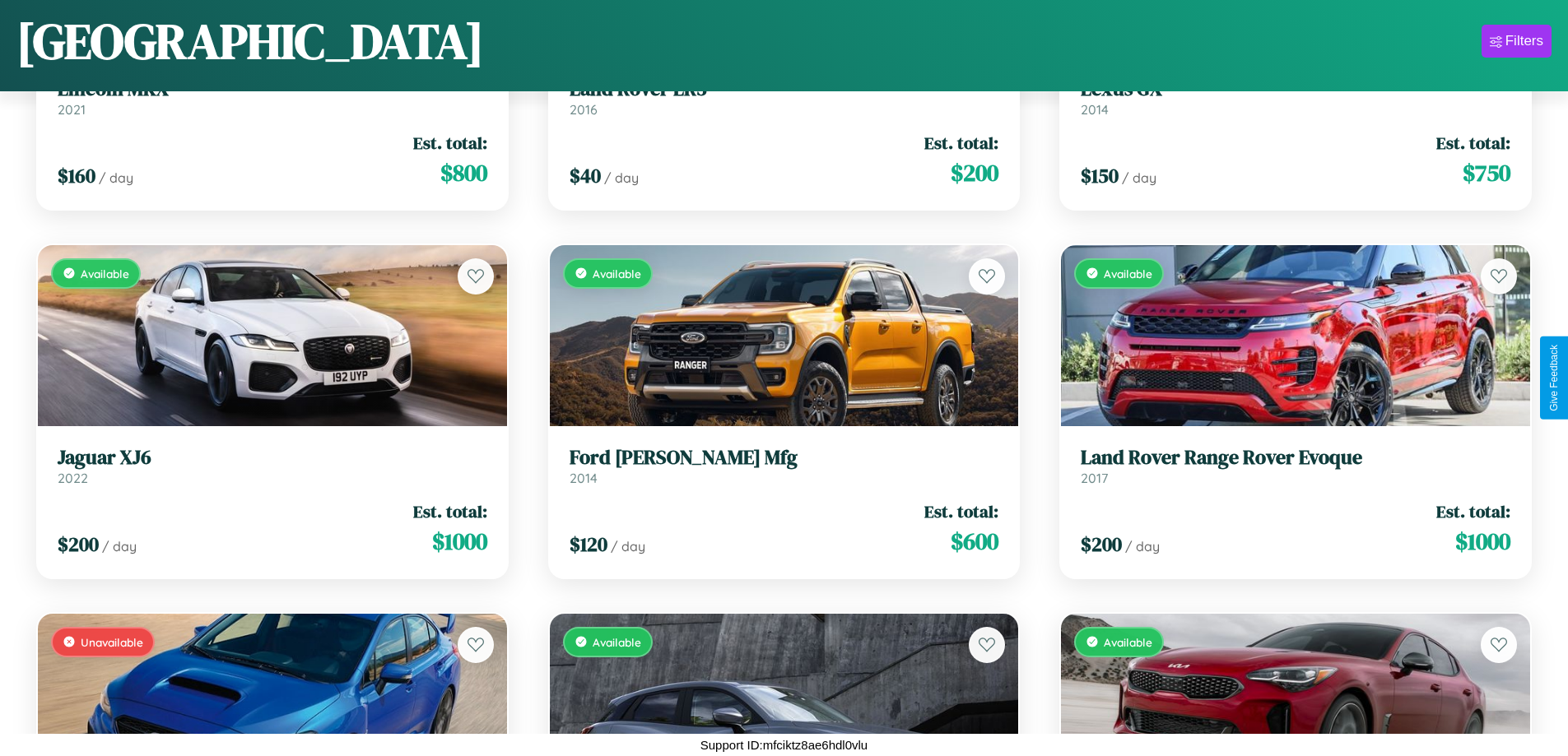
scroll to position [7234, 0]
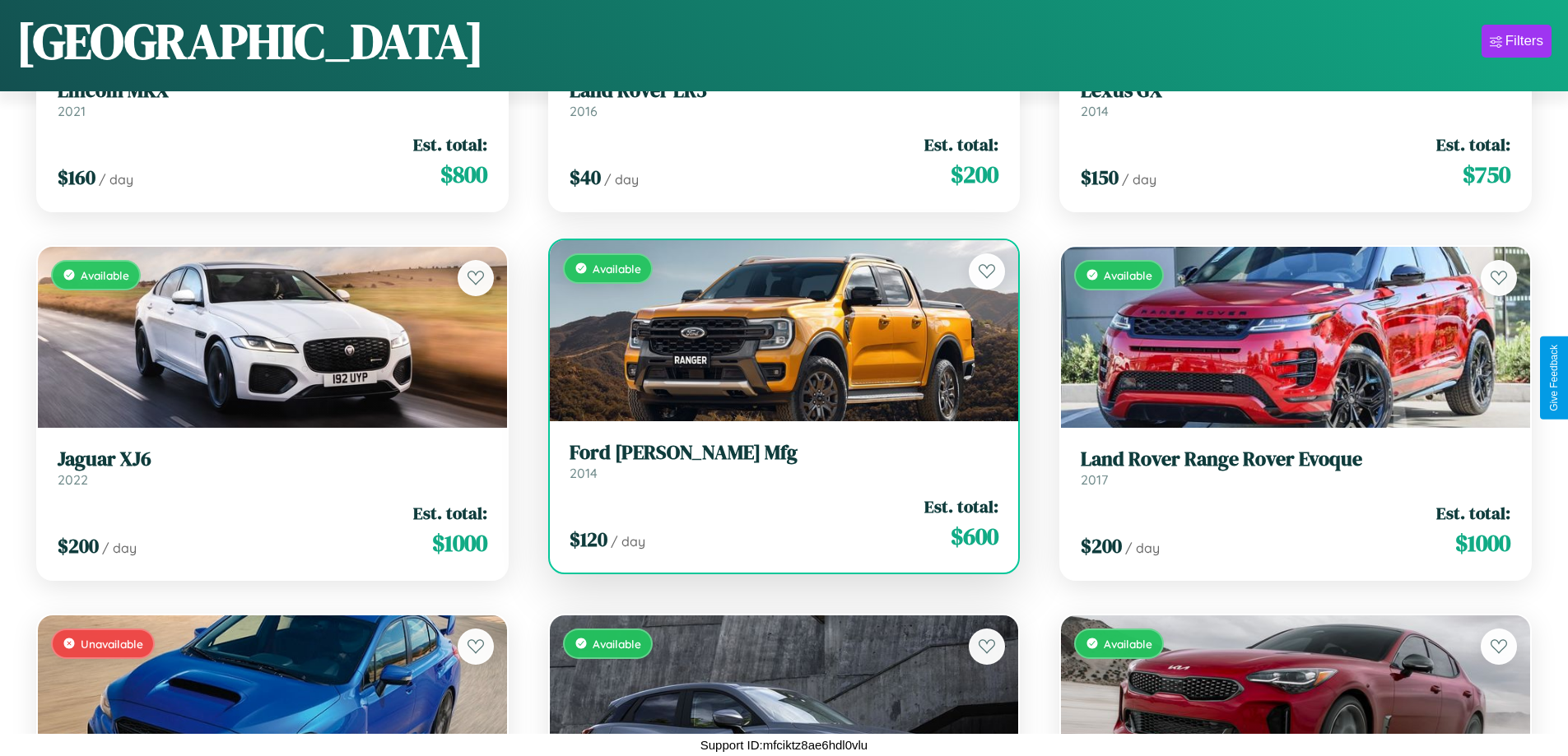
click at [777, 461] on h3 "Ford Swinford Mfg" at bounding box center [784, 453] width 430 height 23
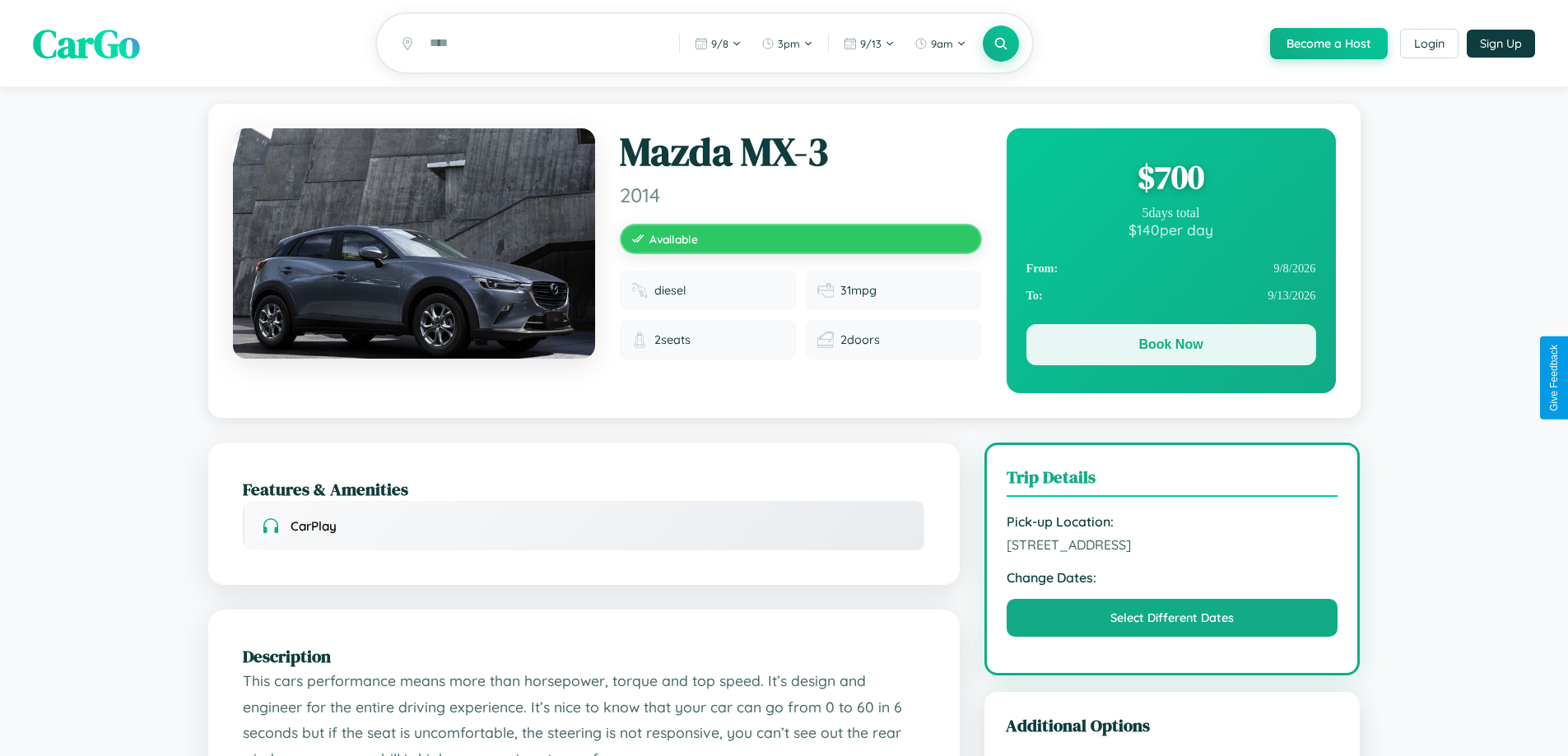
click at [1171, 347] on button "Book Now" at bounding box center [1171, 345] width 290 height 41
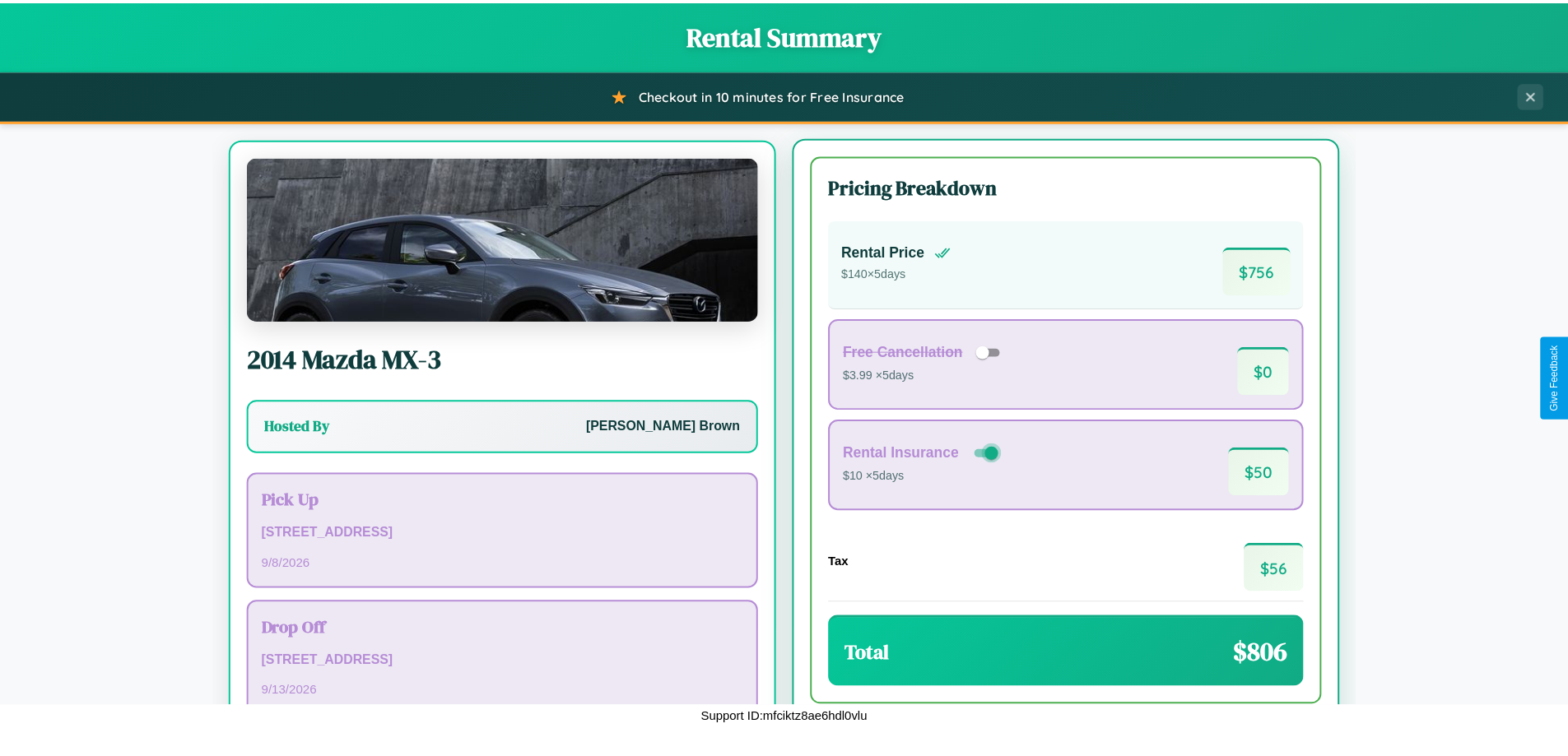
scroll to position [77, 0]
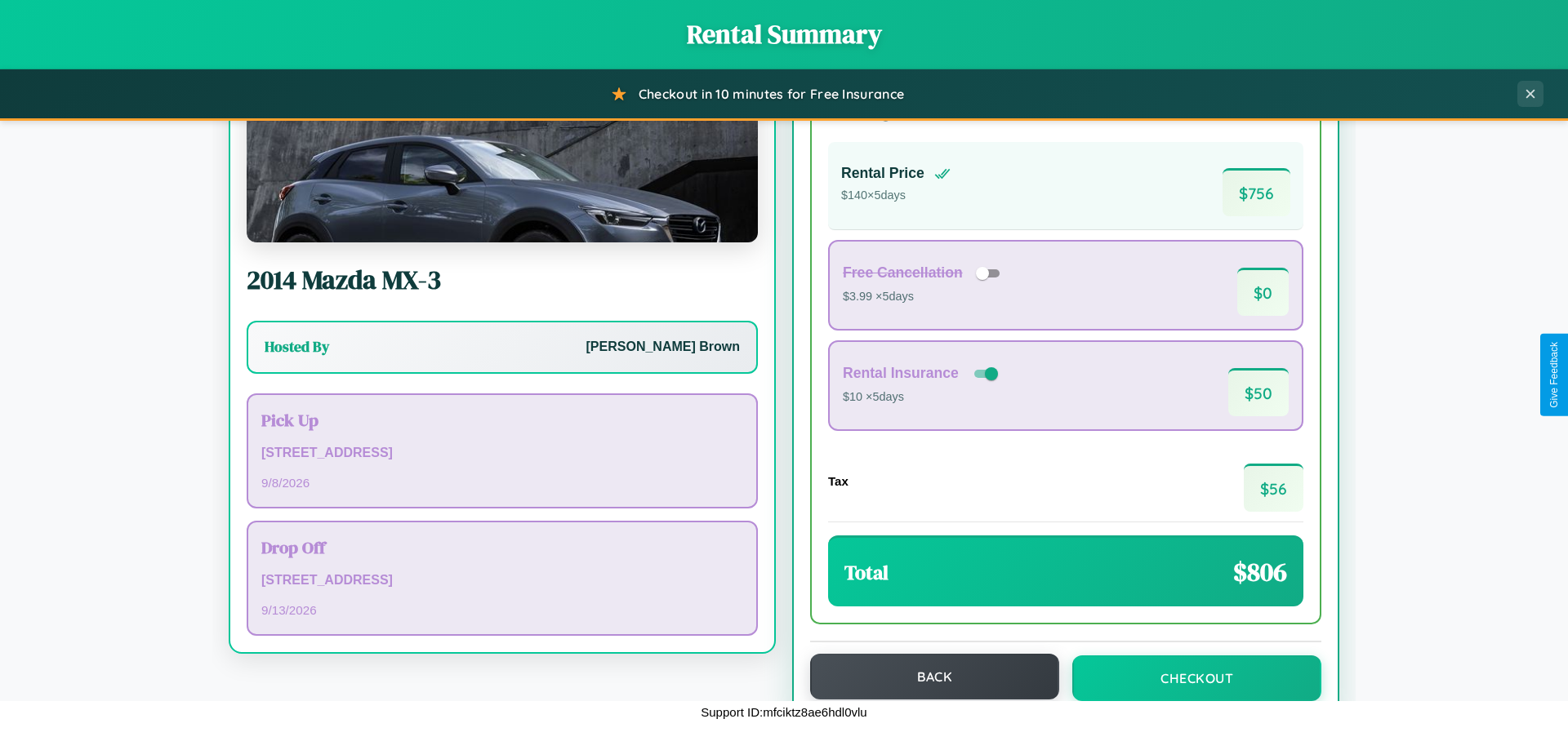
click at [927, 677] on button "Back" at bounding box center [934, 677] width 249 height 46
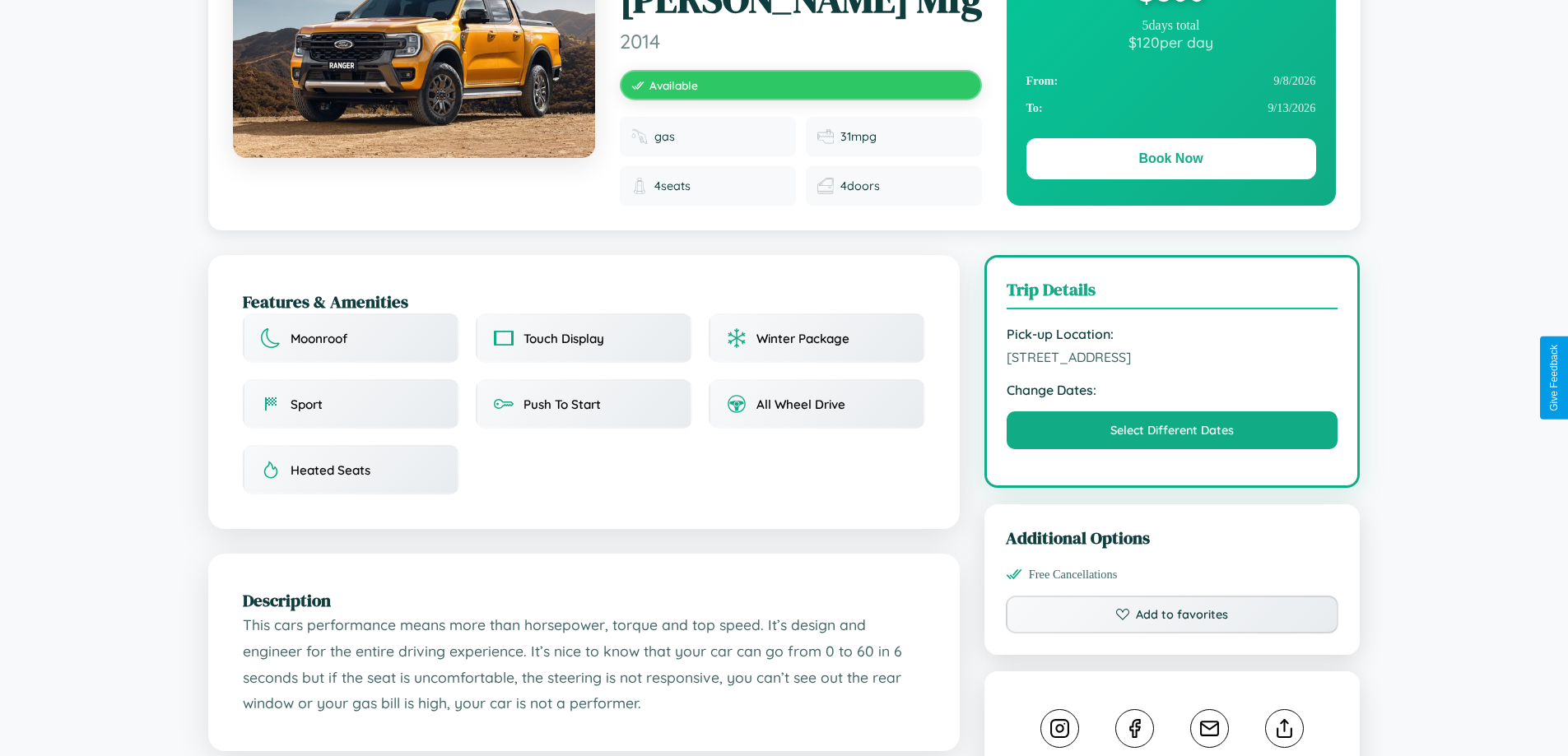
scroll to position [427, 0]
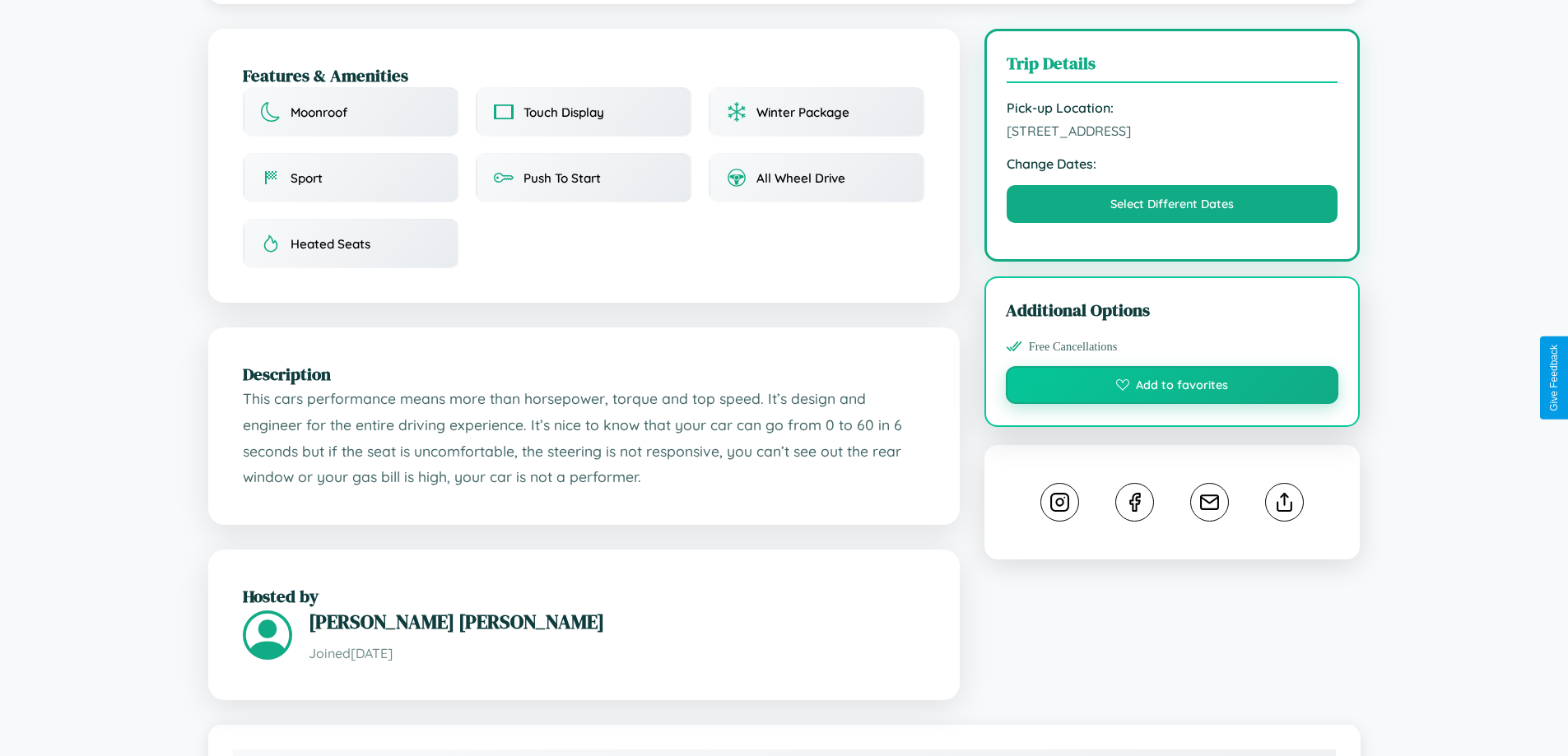
click at [1172, 377] on button "Add to favorites" at bounding box center [1172, 385] width 333 height 38
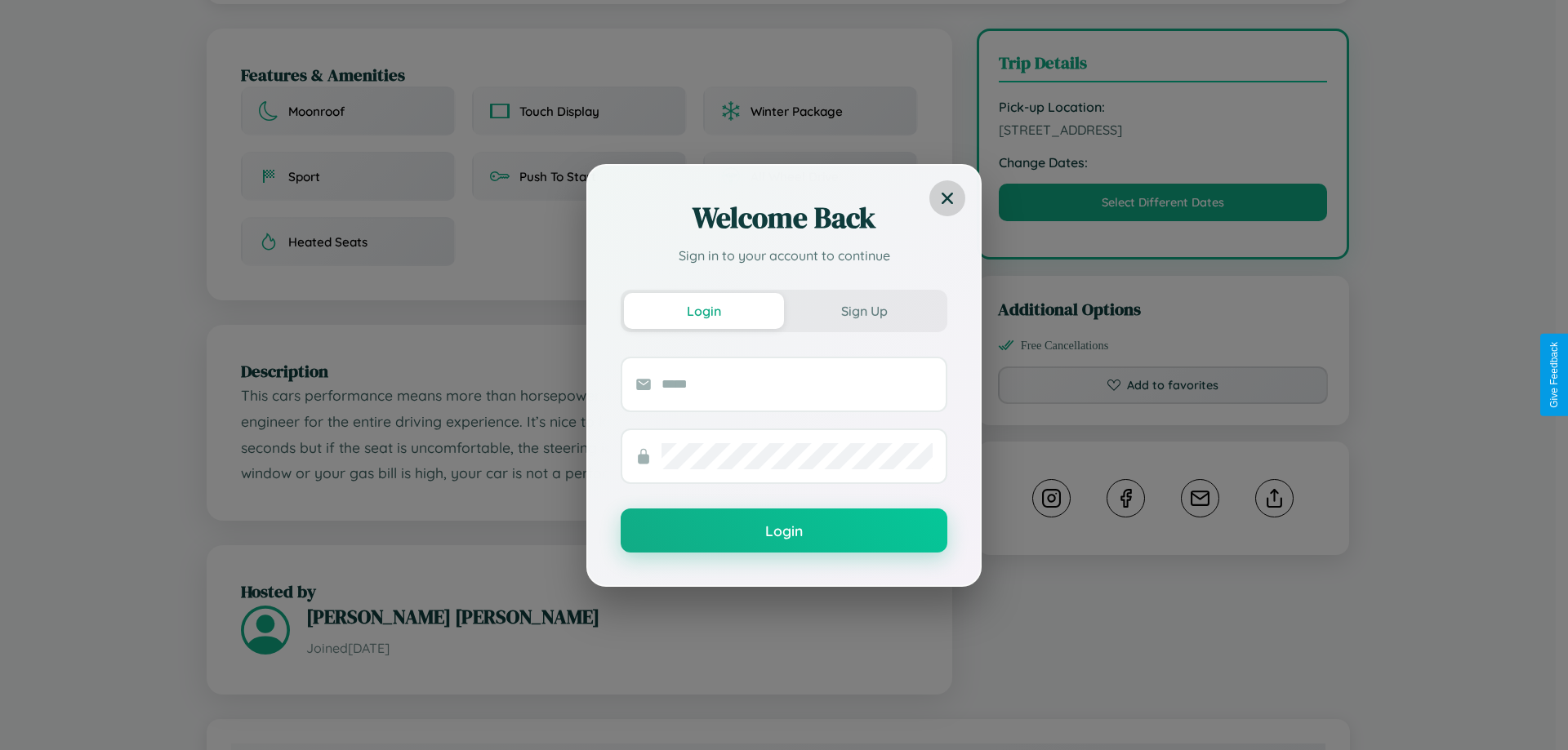
click at [948, 198] on icon at bounding box center [947, 198] width 12 height 12
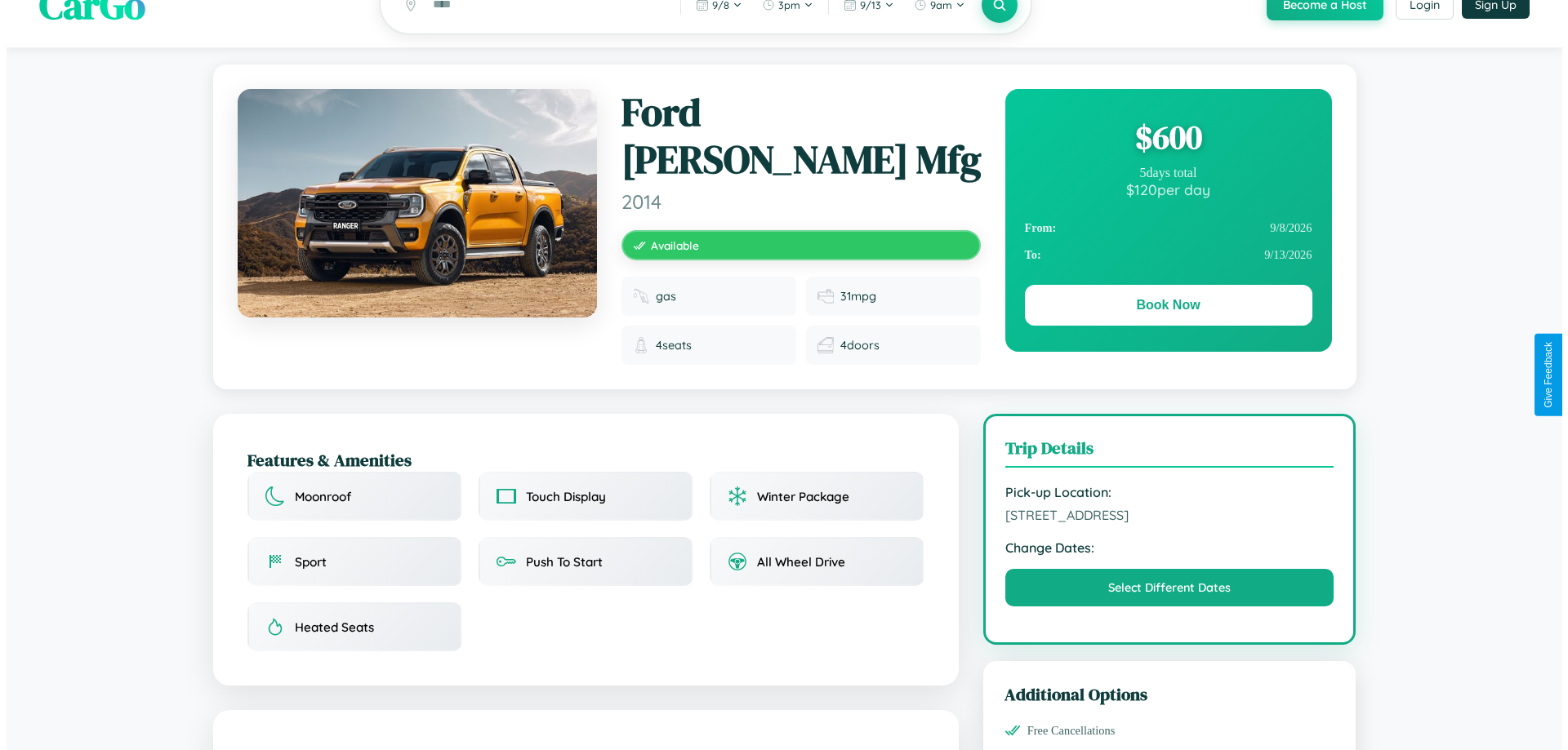
scroll to position [0, 0]
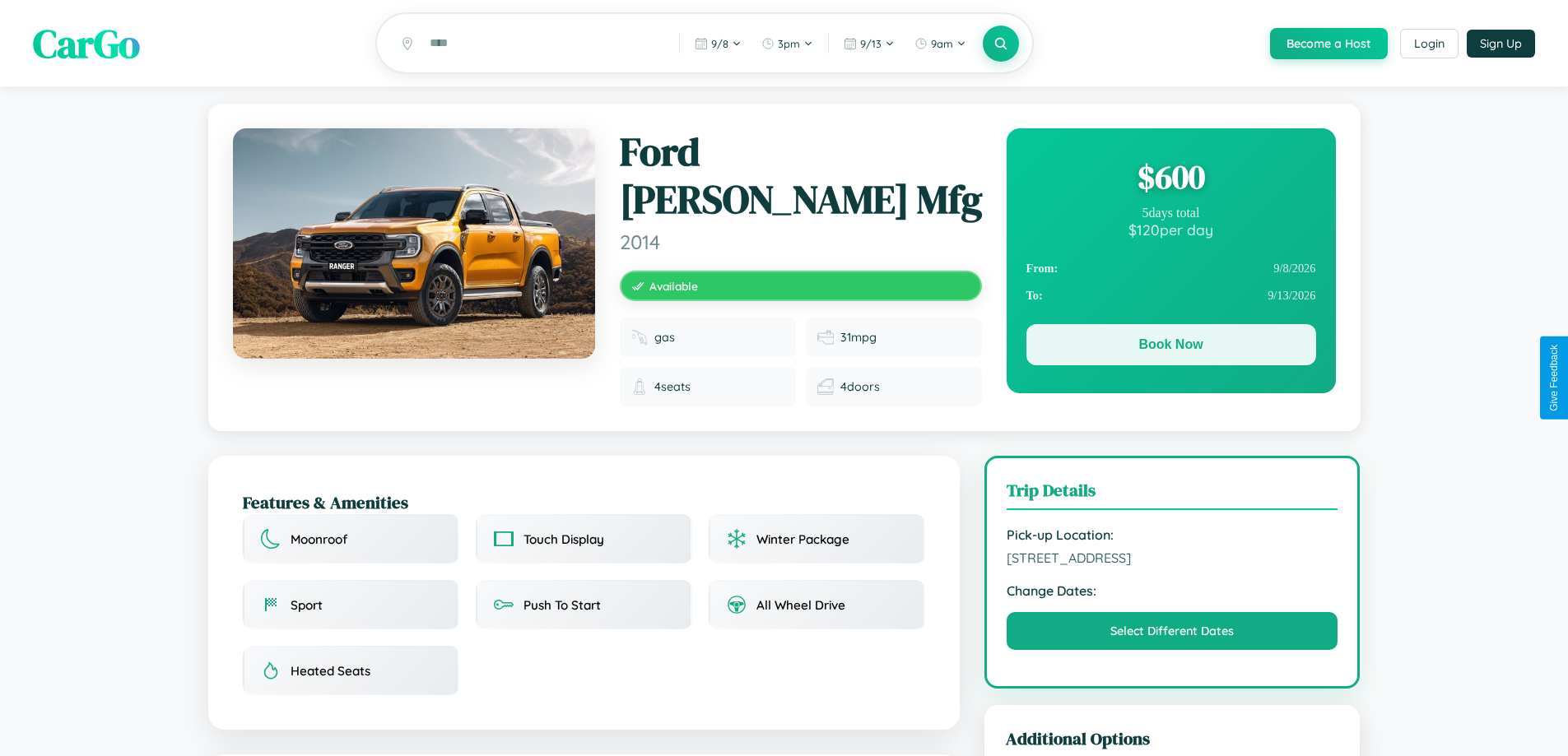
click at [1171, 348] on button "Book Now" at bounding box center [1171, 345] width 290 height 41
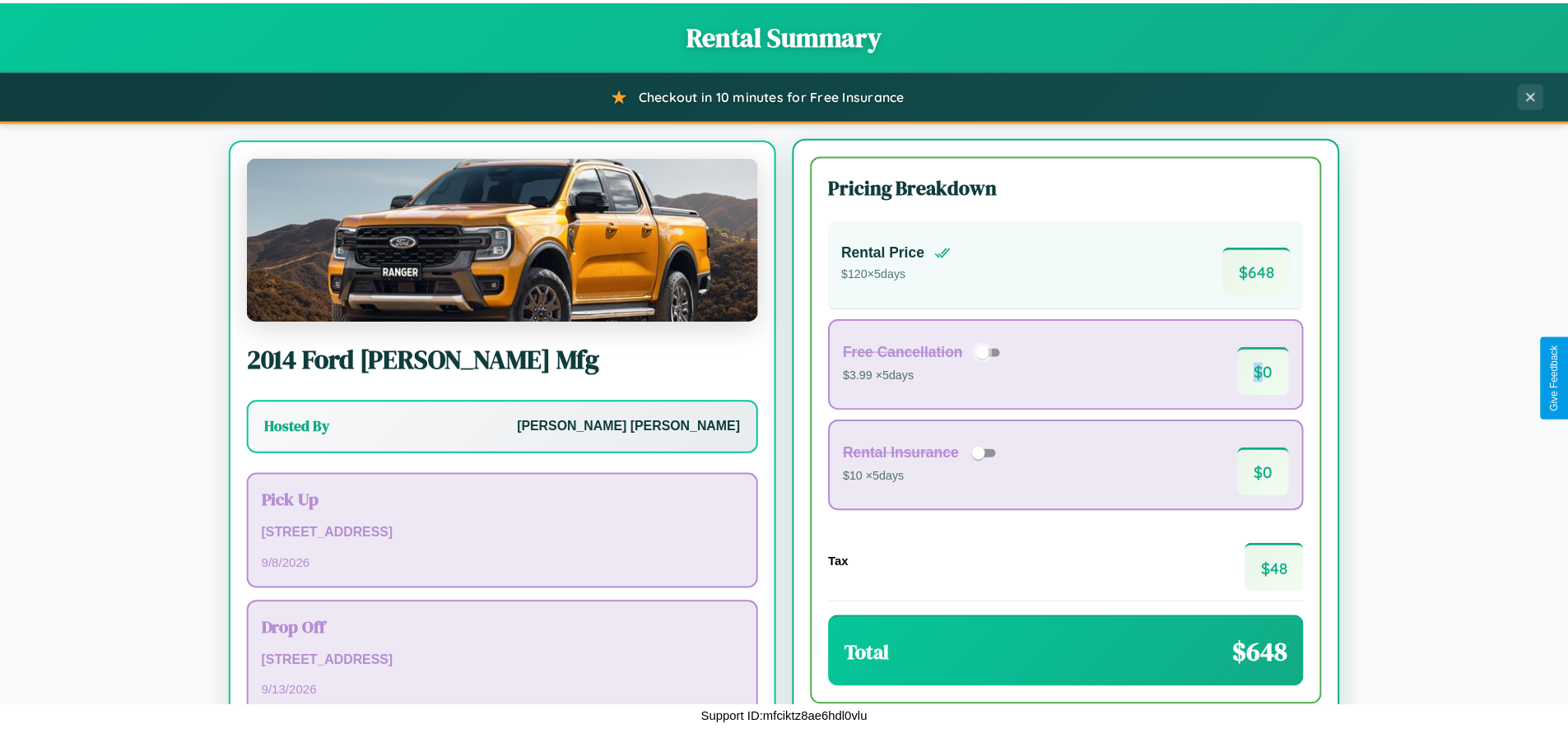
scroll to position [77, 0]
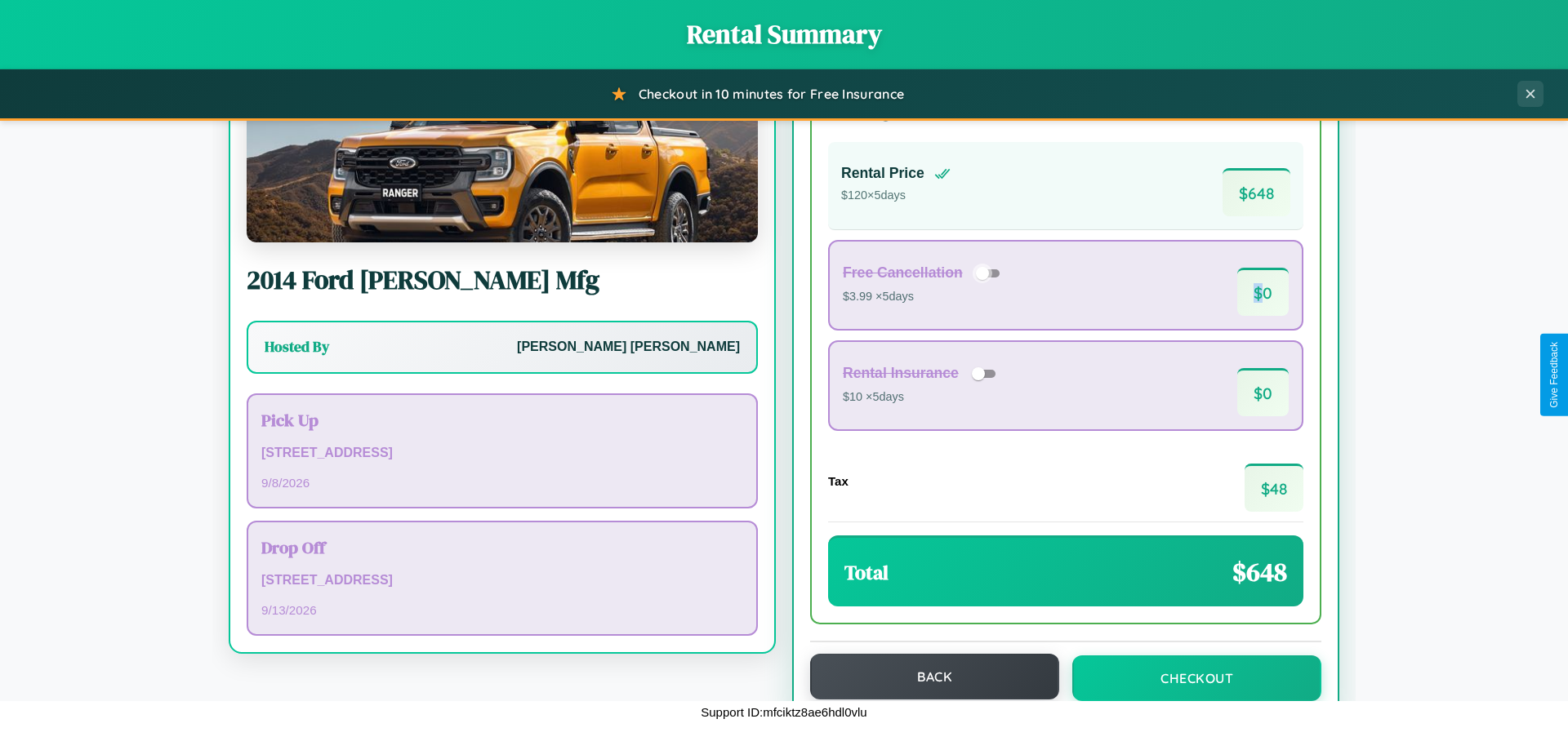
click at [927, 677] on button "Back" at bounding box center [934, 677] width 249 height 46
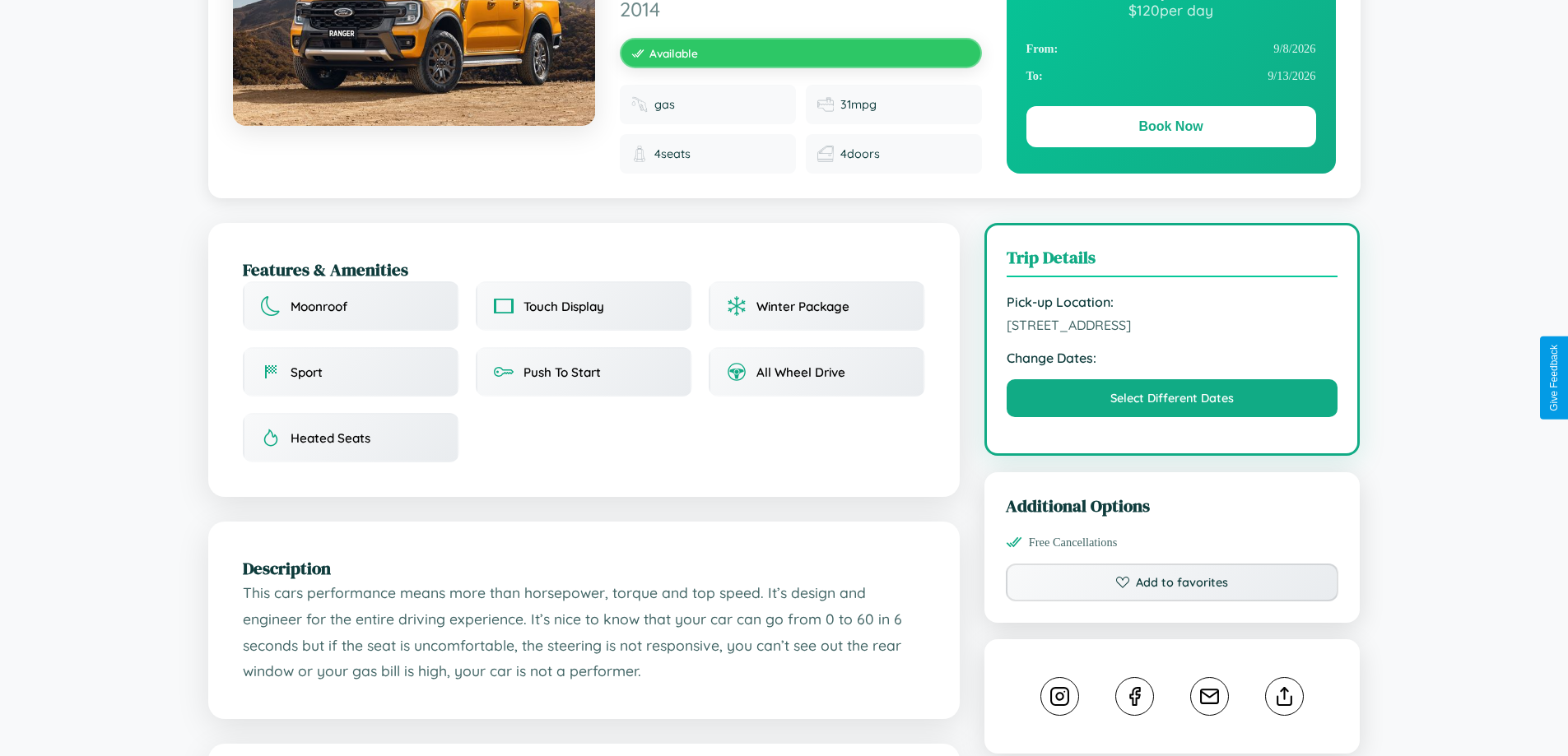
scroll to position [427, 0]
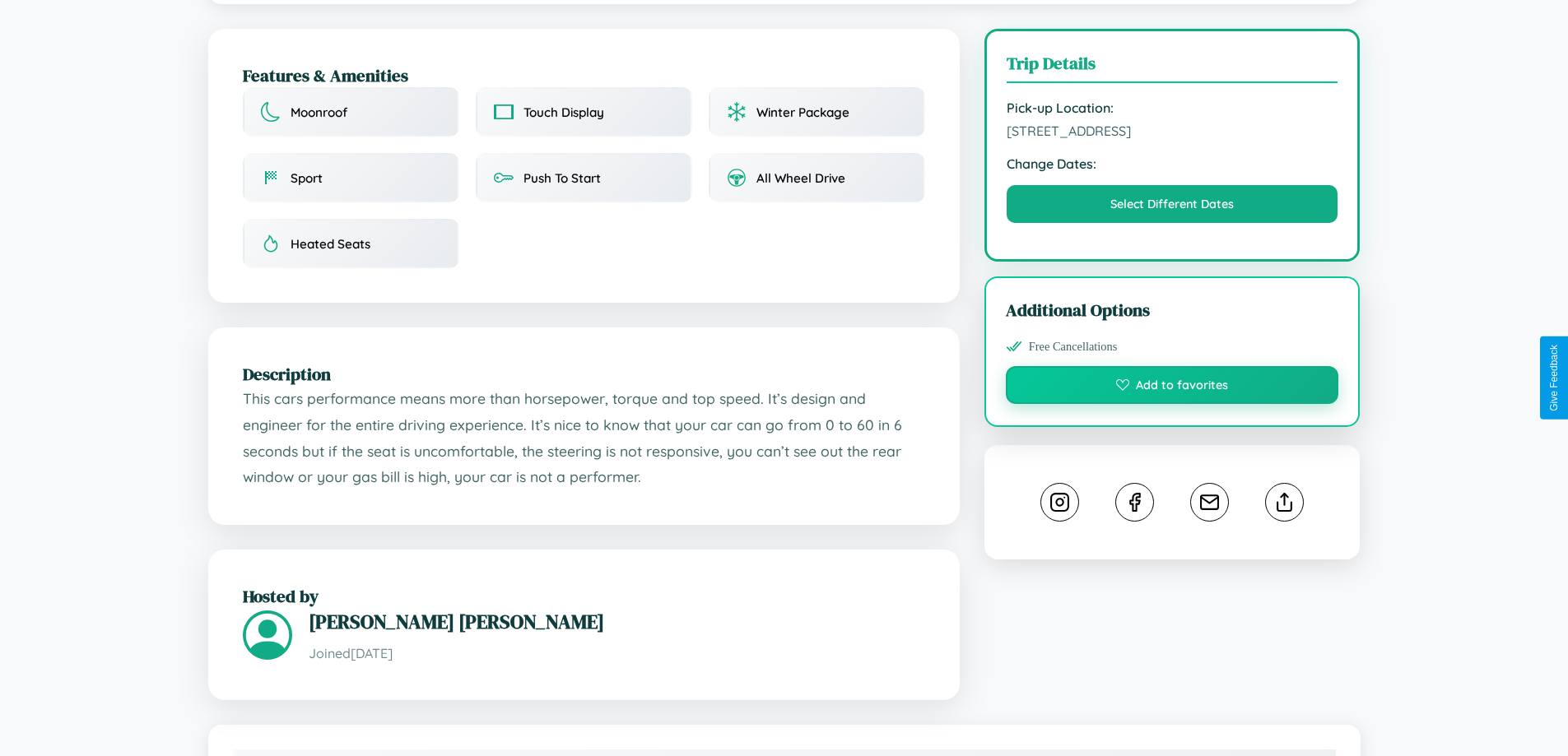
click at [1172, 378] on button "Add to favorites" at bounding box center [1172, 385] width 333 height 38
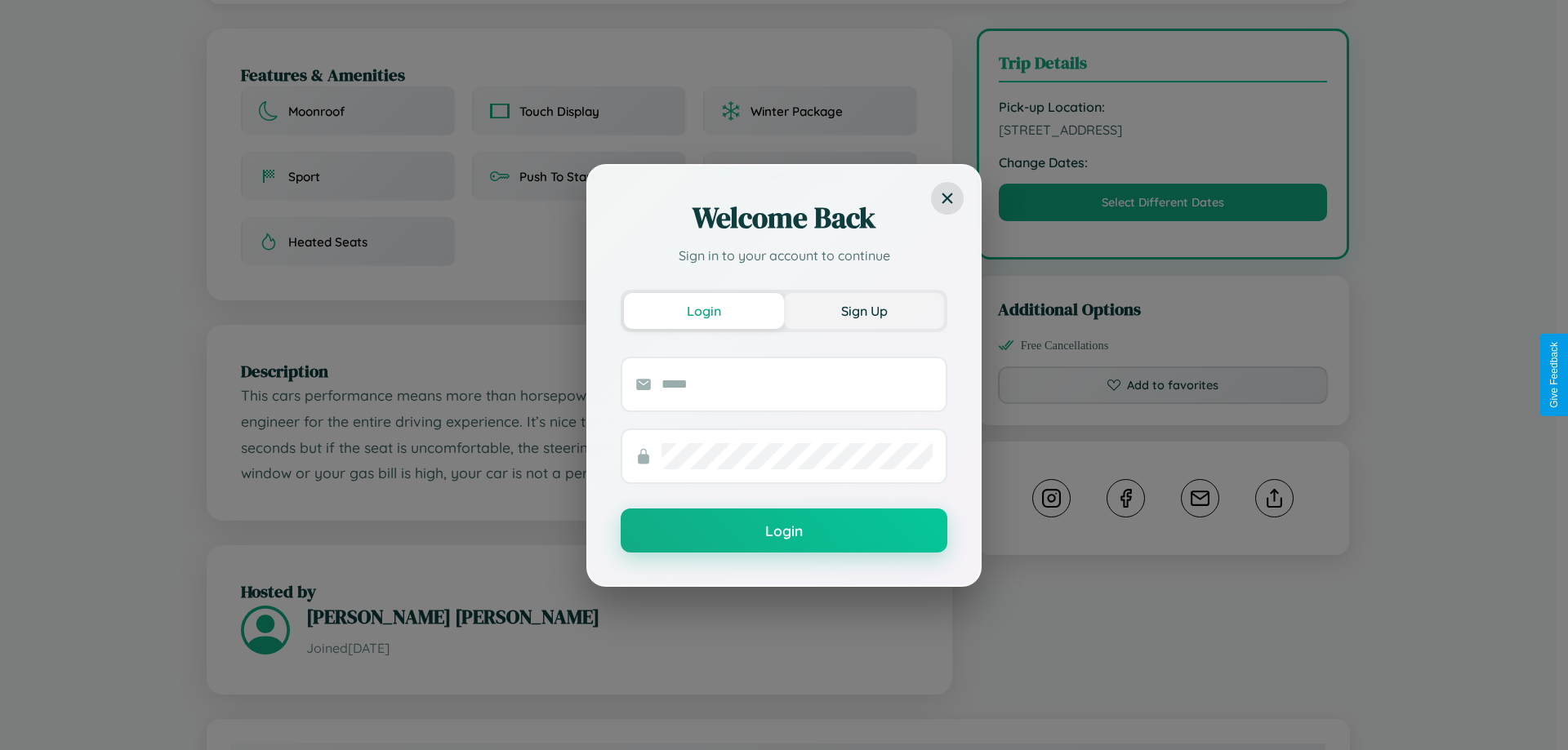
click at [864, 310] on button "Sign Up" at bounding box center [864, 311] width 160 height 36
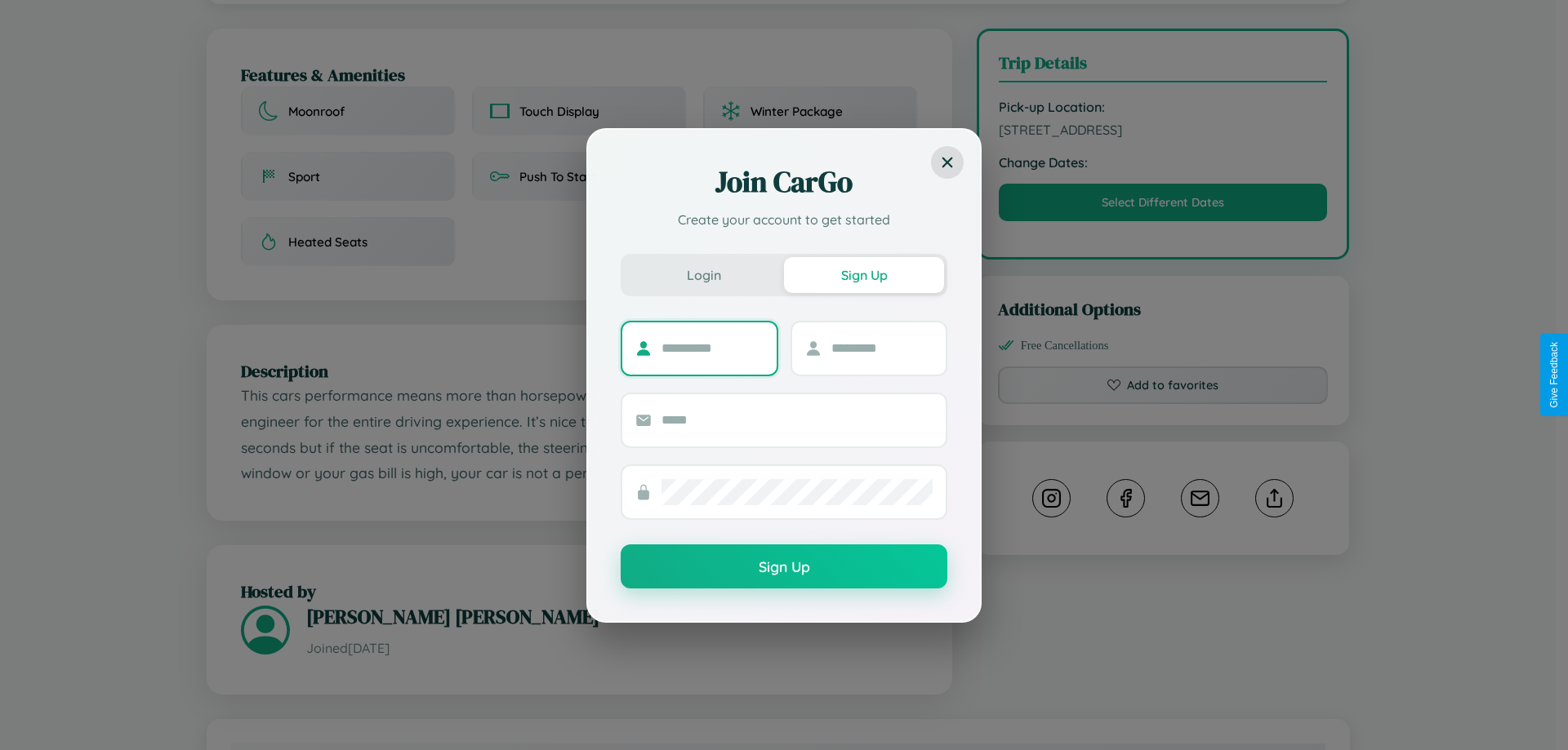
click at [712, 348] on input "text" at bounding box center [712, 348] width 102 height 26
type input "*****"
click at [881, 348] on input "text" at bounding box center [882, 348] width 102 height 26
type input "*****"
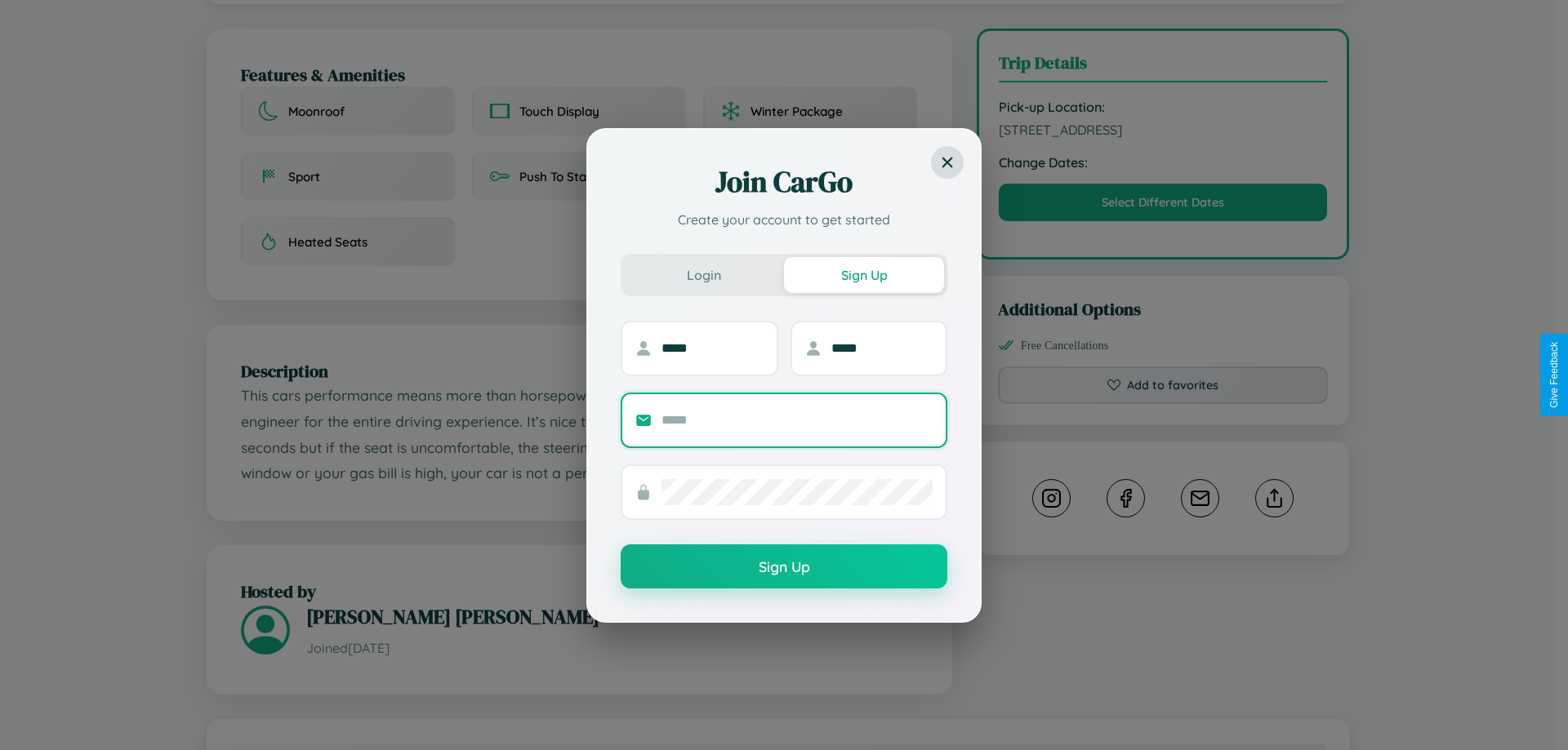
click at [797, 420] on input "text" at bounding box center [797, 420] width 271 height 26
type input "**********"
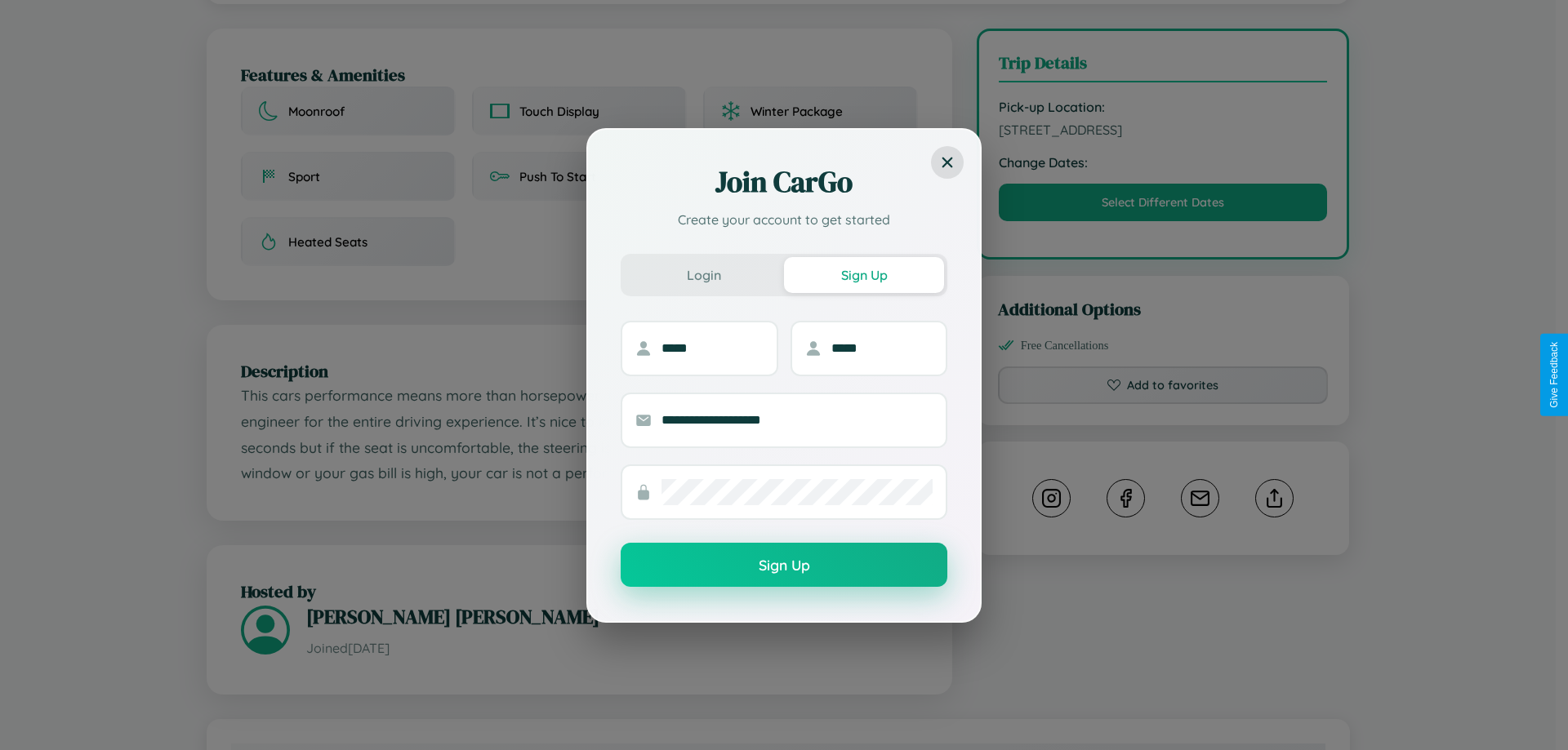
click at [784, 566] on button "Sign Up" at bounding box center [783, 564] width 326 height 44
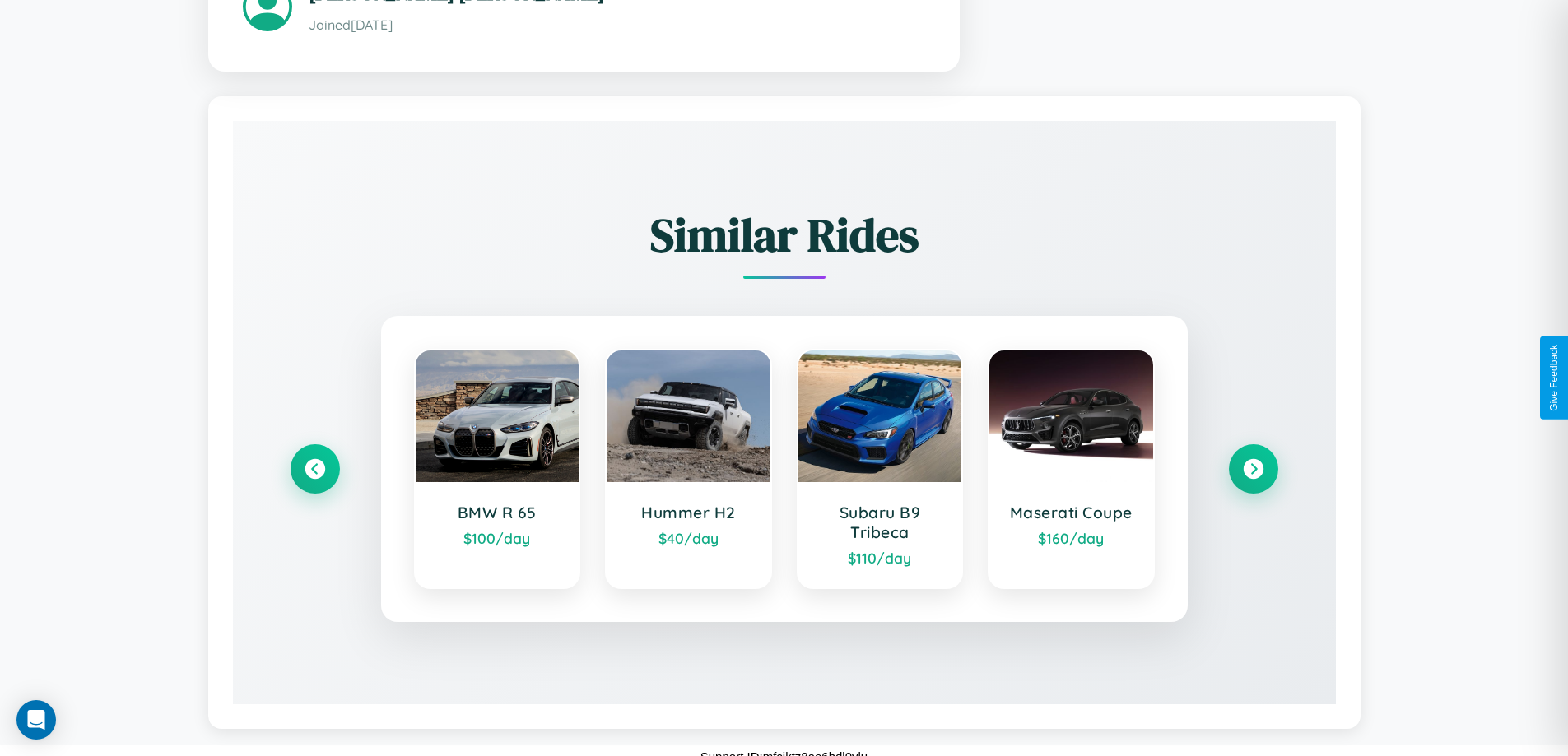
scroll to position [0, 0]
